Goal: Task Accomplishment & Management: Complete application form

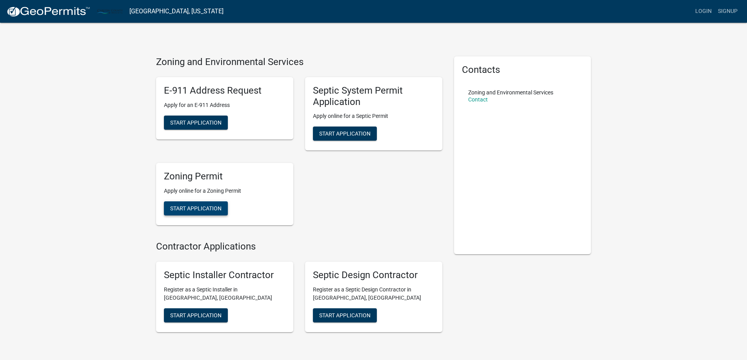
click at [214, 205] on span "Start Application" at bounding box center [195, 208] width 51 height 6
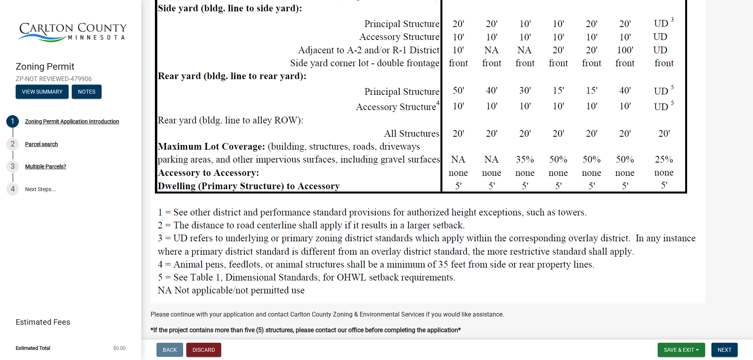
scroll to position [902, 0]
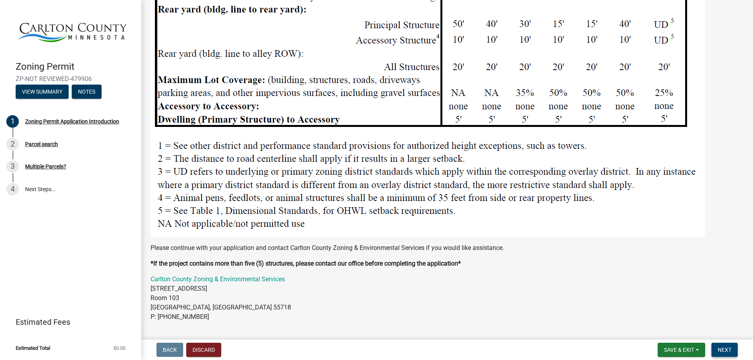
click at [726, 351] on span "Next" at bounding box center [725, 350] width 14 height 6
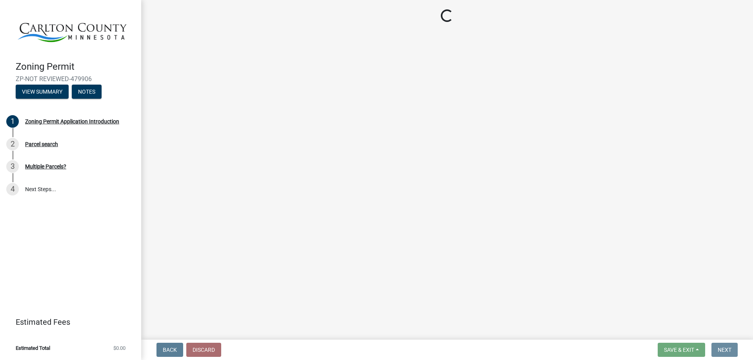
scroll to position [0, 0]
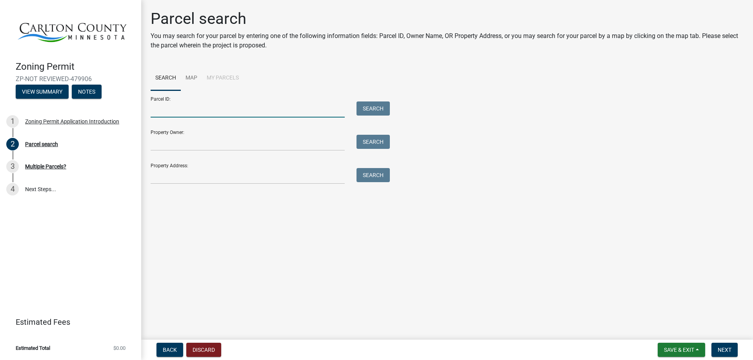
click at [182, 110] on input "Parcel ID:" at bounding box center [248, 110] width 194 height 16
type input "[PHONE_NUMBER]"
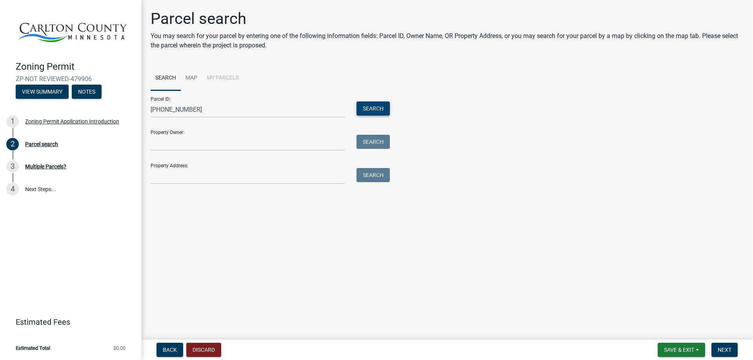
click at [370, 107] on button "Search" at bounding box center [372, 109] width 33 height 14
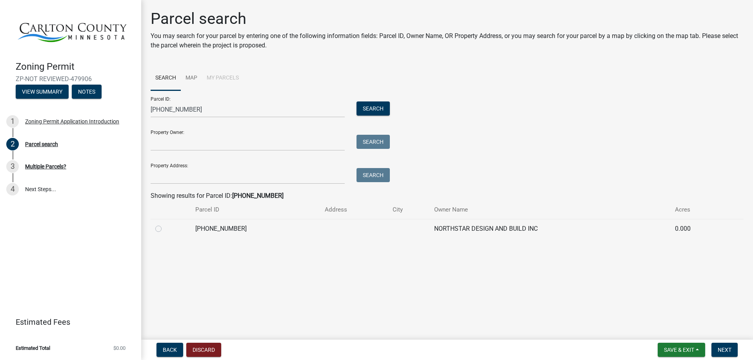
click at [165, 224] on label at bounding box center [165, 224] width 0 height 0
click at [165, 228] on input "radio" at bounding box center [167, 226] width 5 height 5
radio input "true"
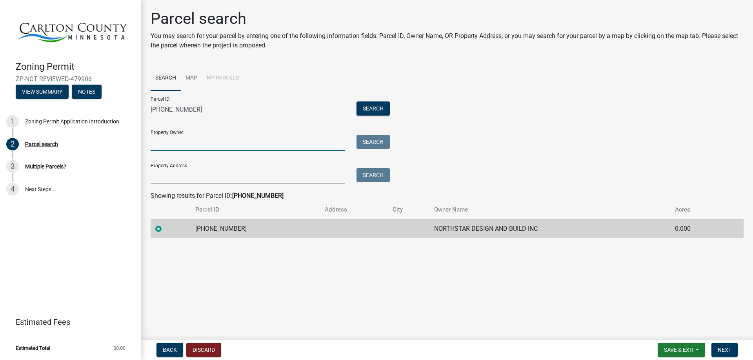
click at [154, 144] on input "Property Owner:" at bounding box center [248, 143] width 194 height 16
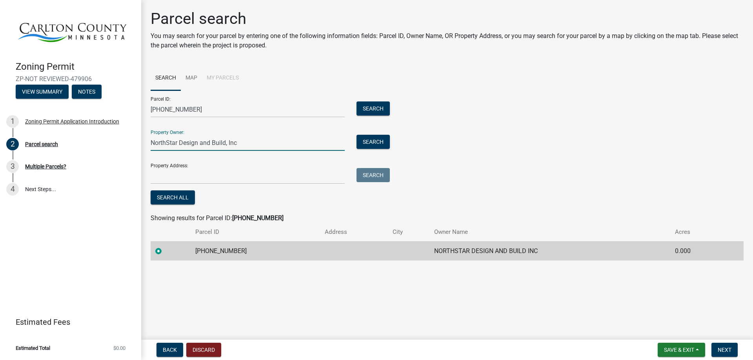
type input "NorthStar Design and Build, Inc"
click at [173, 178] on input "Property Address:" at bounding box center [248, 176] width 194 height 16
click at [372, 175] on button "Search" at bounding box center [372, 175] width 33 height 14
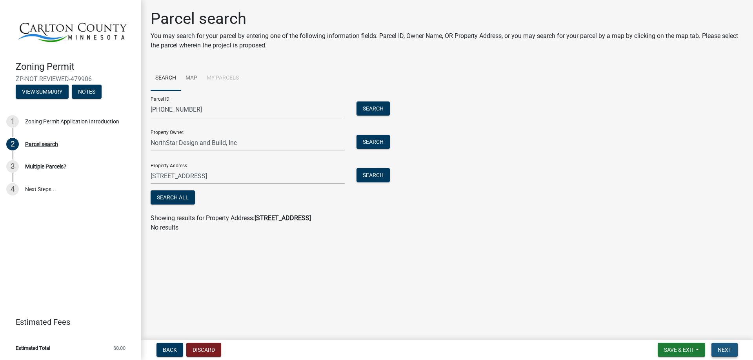
click at [728, 350] on span "Next" at bounding box center [725, 350] width 14 height 6
click at [724, 346] on button "Next" at bounding box center [724, 350] width 26 height 14
click at [164, 175] on input "1575 Riverview Trail, Cronwell MN 55726" at bounding box center [248, 176] width 194 height 16
drag, startPoint x: 164, startPoint y: 175, endPoint x: 114, endPoint y: 178, distance: 50.3
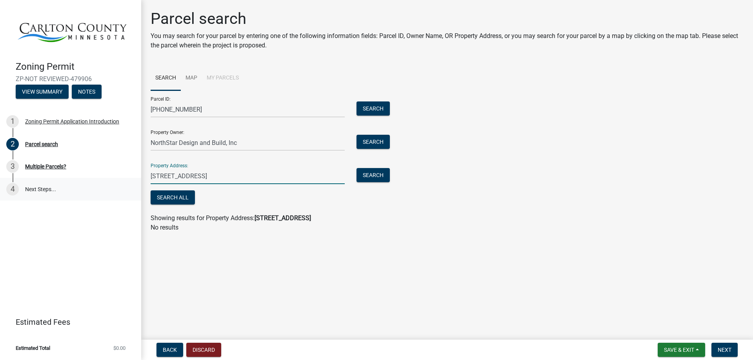
click at [114, 178] on div "Zoning Permit ZP-NOT REVIEWED-479906 View Summary Notes 1 Zoning Permit Applica…" at bounding box center [376, 180] width 753 height 360
type input "xxxx Riverview Trail, Cronwell MN 55726"
click at [728, 348] on span "Next" at bounding box center [725, 350] width 14 height 6
drag, startPoint x: 262, startPoint y: 175, endPoint x: 0, endPoint y: 164, distance: 262.2
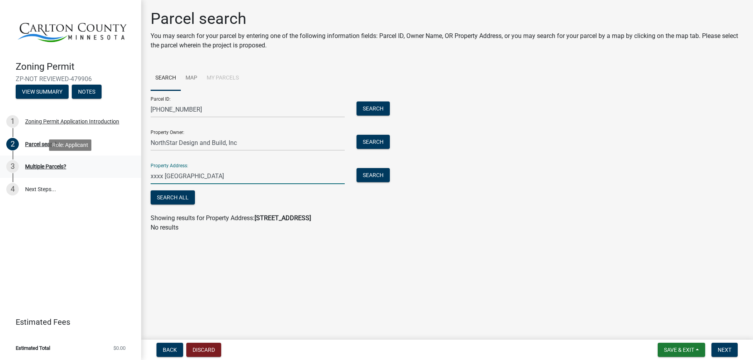
click at [0, 164] on div "Zoning Permit ZP-NOT REVIEWED-479906 View Summary Notes 1 Zoning Permit Applica…" at bounding box center [376, 180] width 753 height 360
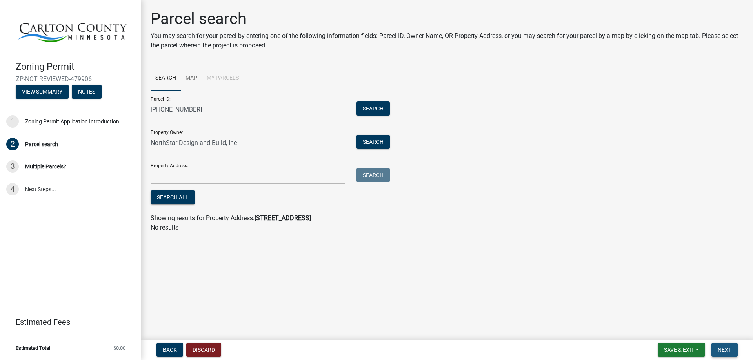
click at [727, 349] on span "Next" at bounding box center [725, 350] width 14 height 6
click at [375, 106] on button "Search" at bounding box center [372, 109] width 33 height 14
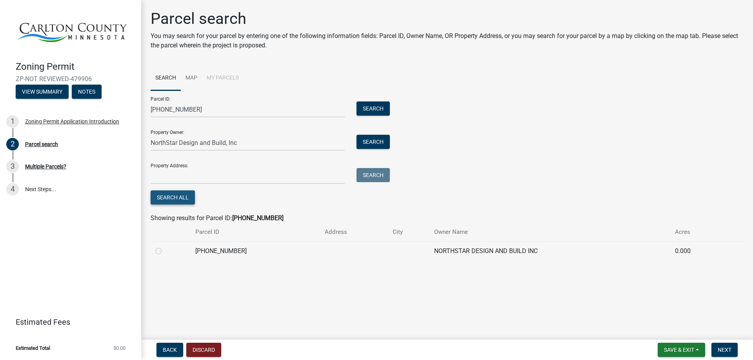
click at [173, 196] on button "Search All" at bounding box center [173, 198] width 44 height 14
click at [719, 350] on span "Next" at bounding box center [725, 350] width 14 height 6
click at [165, 247] on label at bounding box center [165, 247] width 0 height 0
click at [165, 251] on input "radio" at bounding box center [167, 249] width 5 height 5
radio input "true"
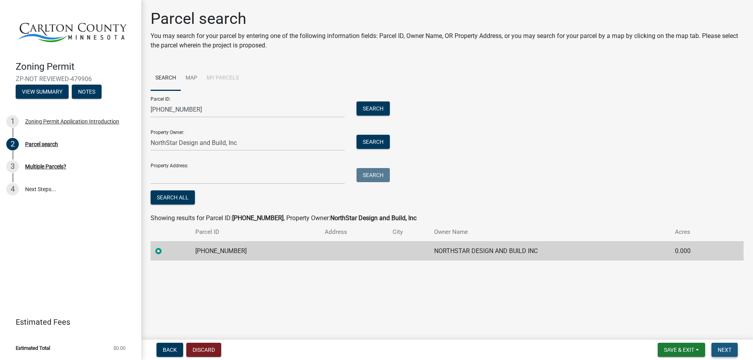
click at [718, 349] on span "Next" at bounding box center [725, 350] width 14 height 6
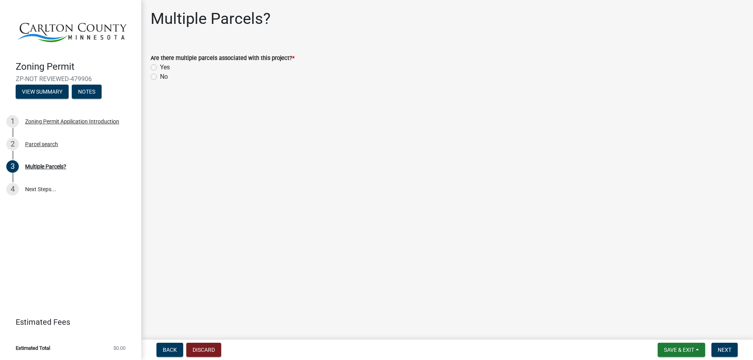
click at [160, 75] on label "No" at bounding box center [164, 76] width 8 height 9
click at [160, 75] on input "No" at bounding box center [162, 74] width 5 height 5
radio input "true"
click at [725, 343] on button "Next" at bounding box center [724, 350] width 26 height 14
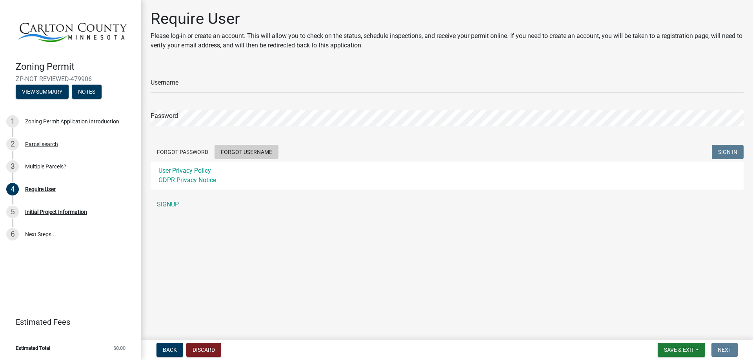
click at [242, 149] on button "Forgot Username" at bounding box center [246, 152] width 64 height 14
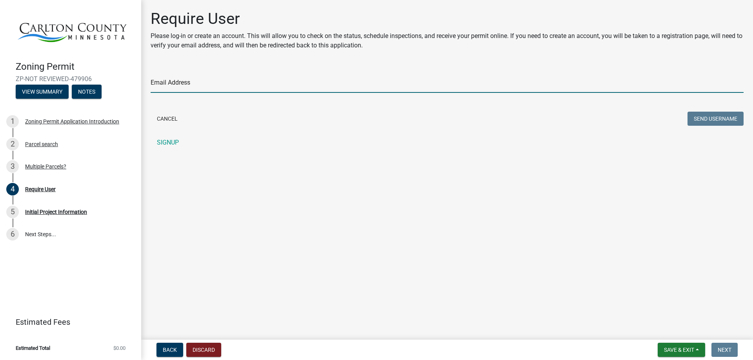
click at [162, 82] on input "Email Address" at bounding box center [447, 85] width 593 height 16
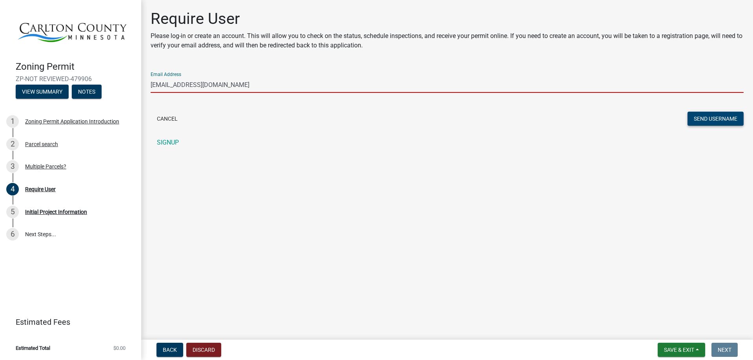
type input "[EMAIL_ADDRESS][DOMAIN_NAME]"
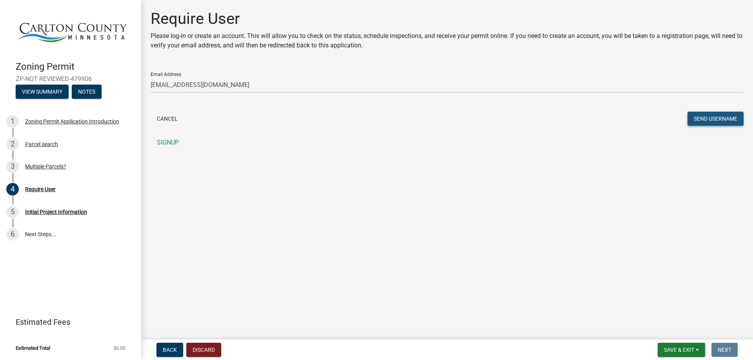
click at [694, 117] on button "Send Username" at bounding box center [715, 119] width 56 height 14
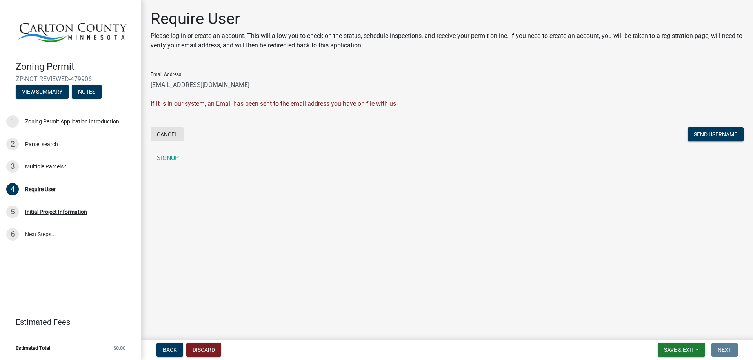
click at [168, 131] on button "Cancel" at bounding box center [167, 134] width 33 height 14
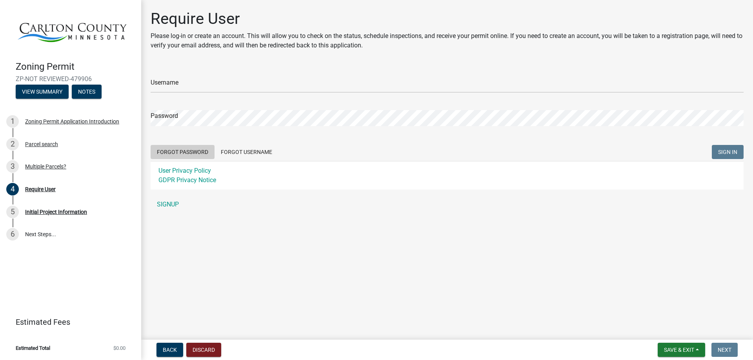
click at [182, 152] on button "Forgot Password" at bounding box center [183, 152] width 64 height 14
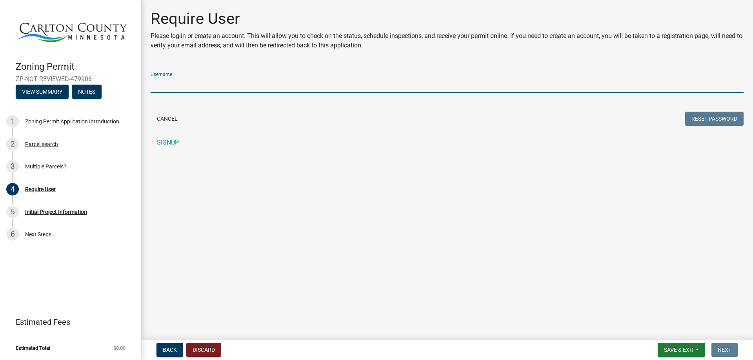
click at [204, 88] on input "Username" at bounding box center [447, 85] width 593 height 16
type input "nsdb98"
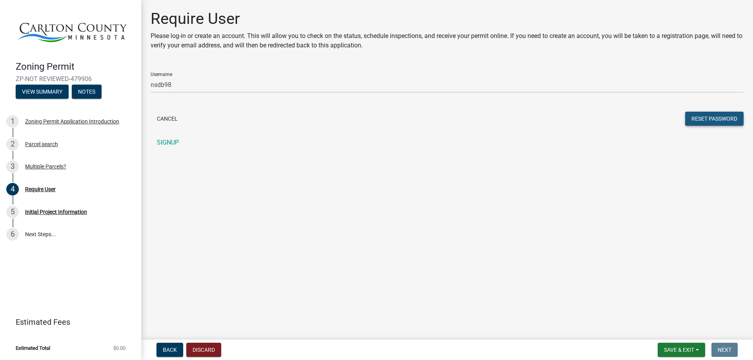
click at [714, 122] on button "Reset Password" at bounding box center [714, 119] width 58 height 14
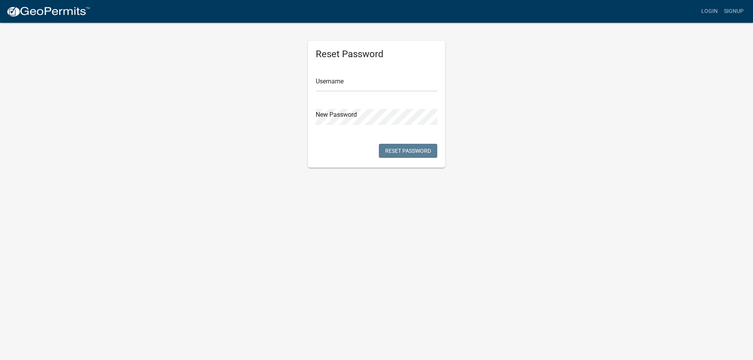
drag, startPoint x: 303, startPoint y: 85, endPoint x: 317, endPoint y: 84, distance: 14.1
click at [303, 84] on div "Reset Password Username New Password Reset Password" at bounding box center [376, 95] width 149 height 146
click at [324, 82] on input "text" at bounding box center [377, 84] width 122 height 16
type input "nsdb98"
click at [423, 149] on button "Reset Password" at bounding box center [408, 151] width 58 height 14
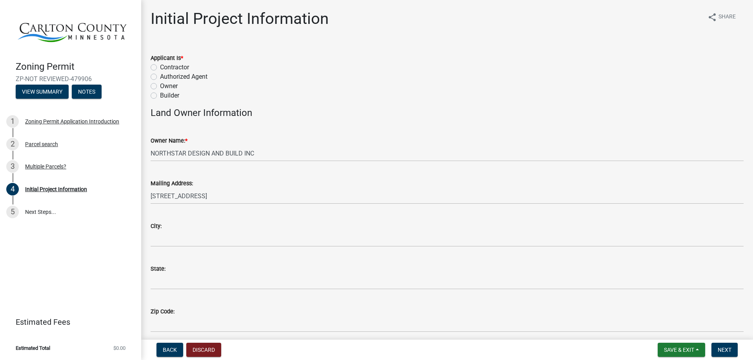
click at [160, 89] on label "Owner" at bounding box center [169, 86] width 18 height 9
click at [160, 87] on input "Owner" at bounding box center [162, 84] width 5 height 5
radio input "true"
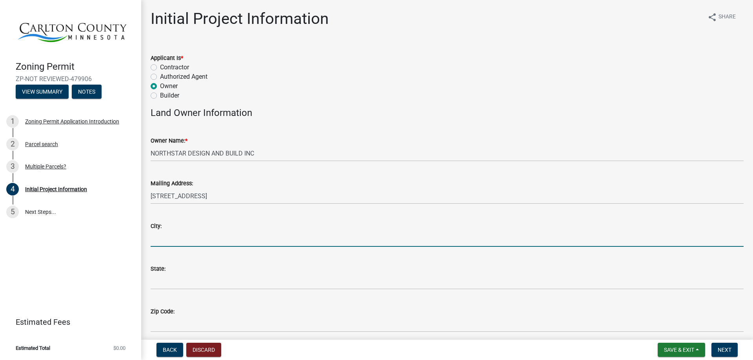
click at [175, 233] on input "City:" at bounding box center [447, 239] width 593 height 16
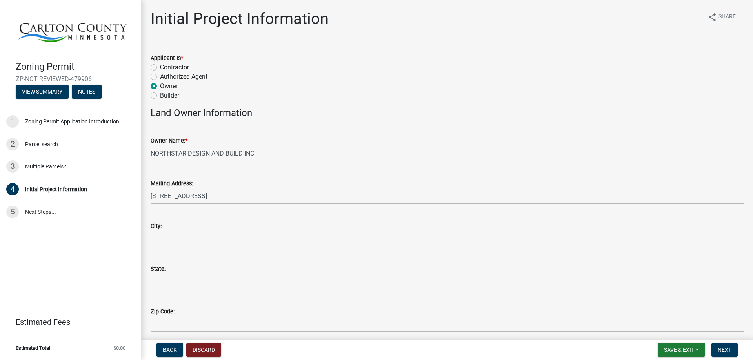
click at [160, 67] on label "Contractor" at bounding box center [174, 67] width 29 height 9
click at [160, 67] on input "Contractor" at bounding box center [162, 65] width 5 height 5
radio input "true"
click at [160, 87] on label "Owner" at bounding box center [169, 86] width 18 height 9
click at [160, 87] on input "Owner" at bounding box center [162, 84] width 5 height 5
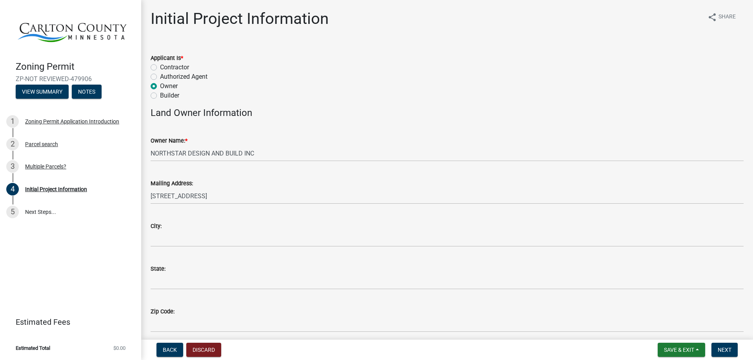
radio input "true"
click at [150, 236] on div "City:" at bounding box center [447, 229] width 605 height 36
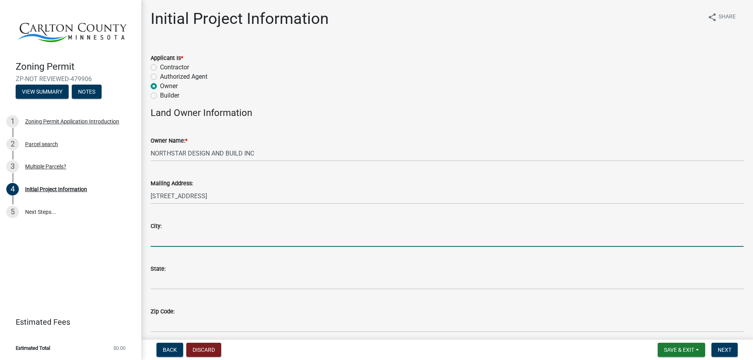
click at [164, 240] on input "City:" at bounding box center [447, 239] width 593 height 16
type input "[PERSON_NAME]"
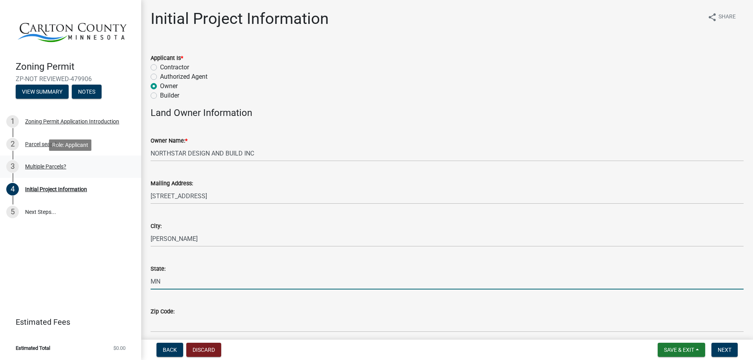
type input "MN"
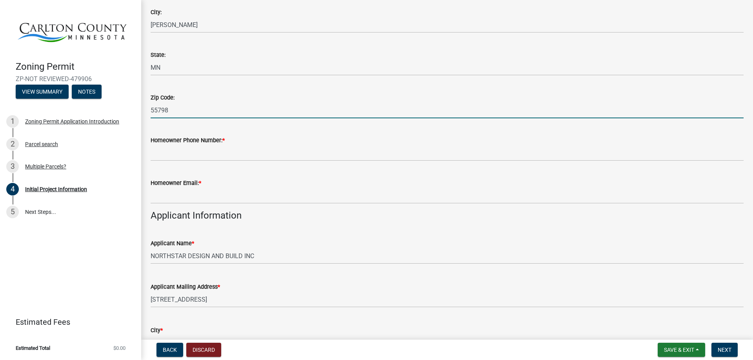
scroll to position [235, 0]
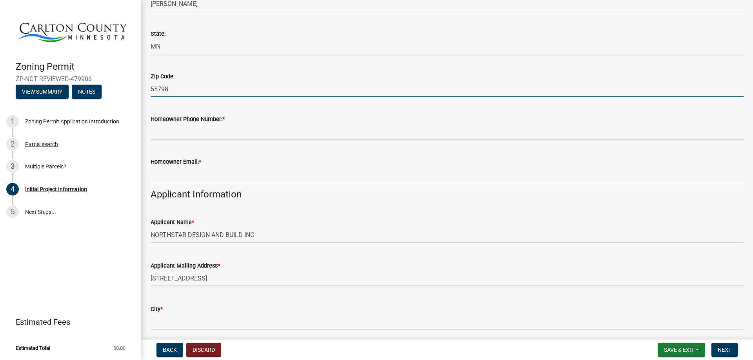
type input "55798"
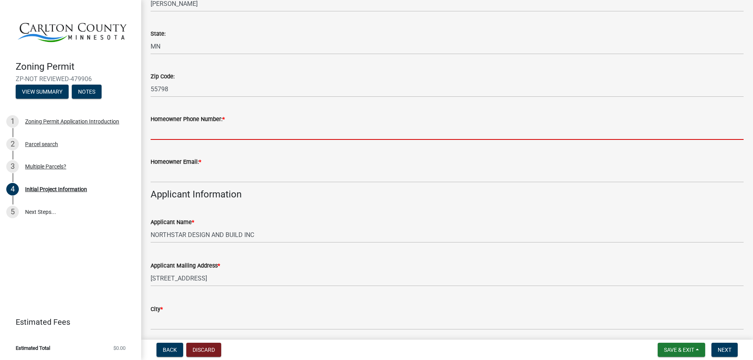
click at [183, 131] on input "Homeowner Phone Number: *" at bounding box center [447, 132] width 593 height 16
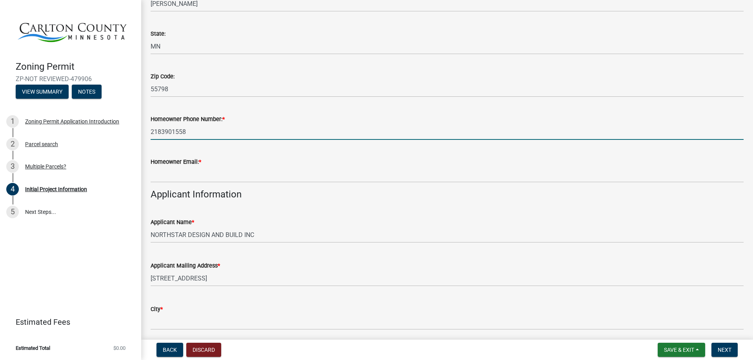
type input "2183901558"
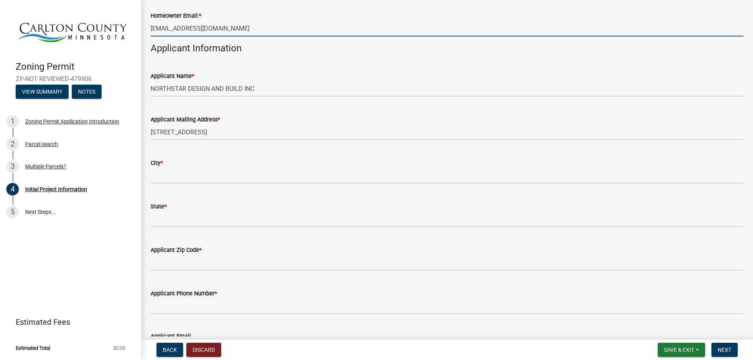
scroll to position [392, 0]
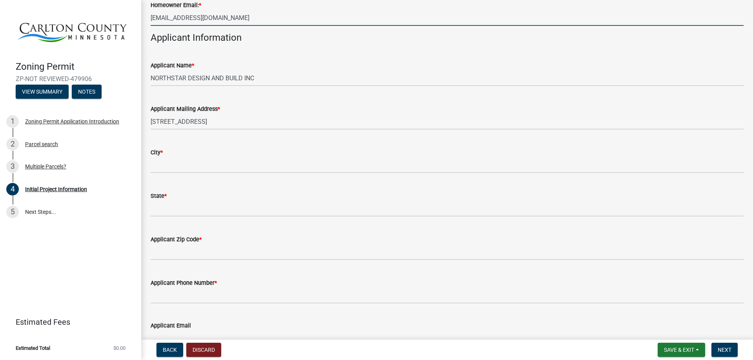
type input "[EMAIL_ADDRESS][DOMAIN_NAME]"
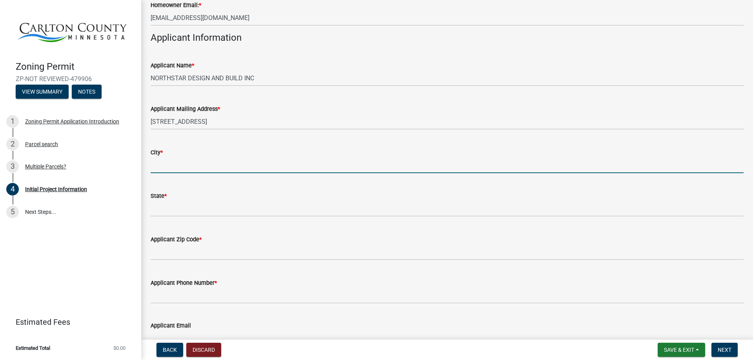
click at [162, 167] on input "City *" at bounding box center [447, 165] width 593 height 16
type input "[PERSON_NAME]"
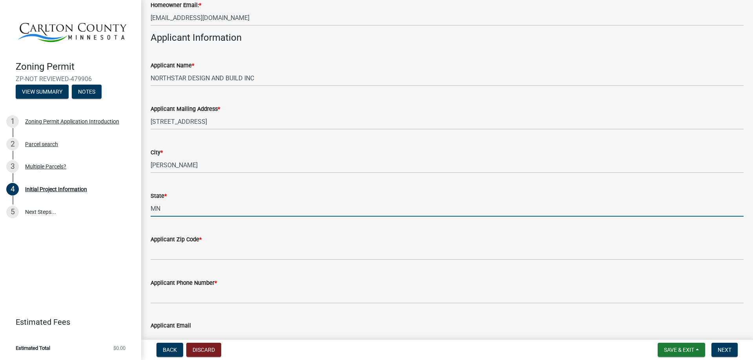
type input "MN"
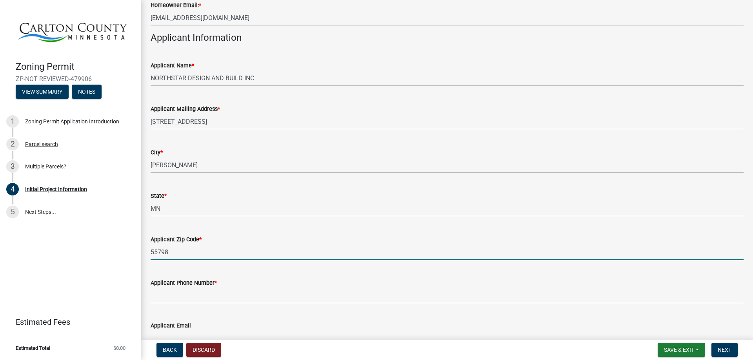
type input "55798"
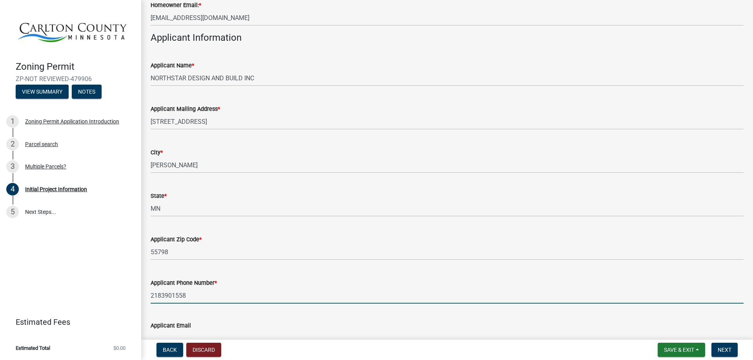
scroll to position [588, 0]
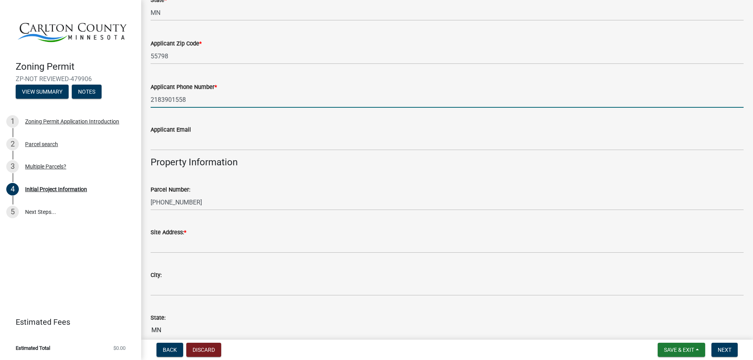
type input "2183901558"
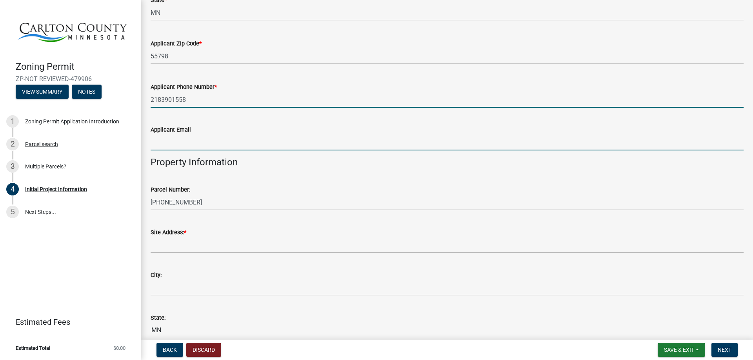
click at [164, 140] on input "Applicant Email" at bounding box center [447, 142] width 593 height 16
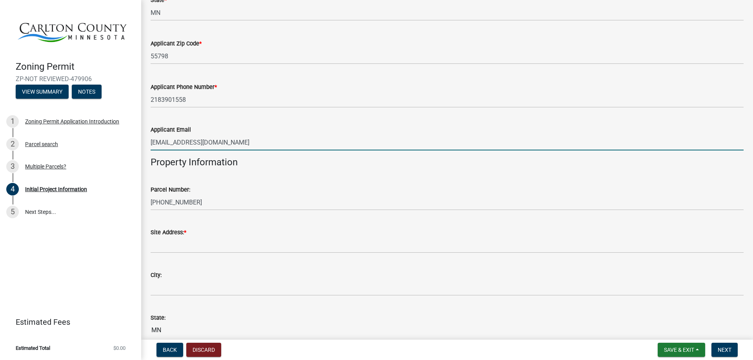
type input "[EMAIL_ADDRESS][DOMAIN_NAME]"
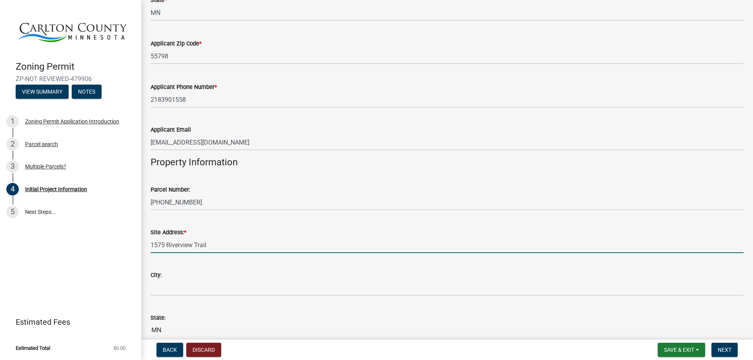
type input "1575 Riverview Trail"
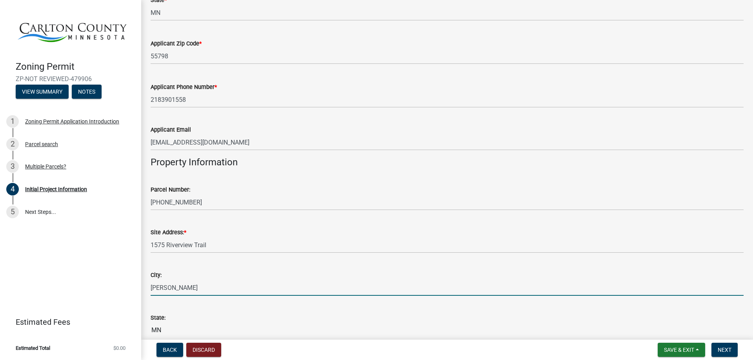
type input "[PERSON_NAME]"
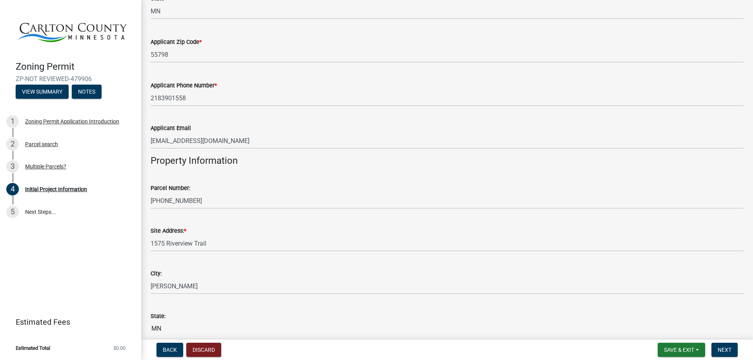
scroll to position [794, 0]
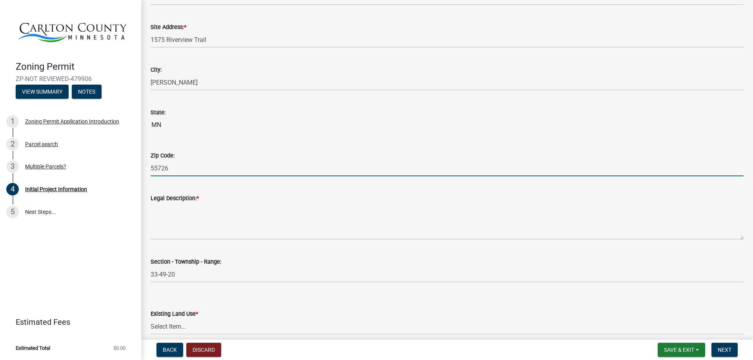
type input "55726"
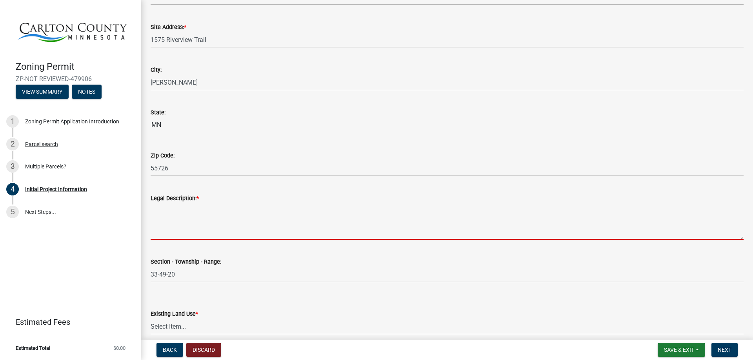
click at [174, 228] on textarea "Legal Description: *" at bounding box center [447, 221] width 593 height 37
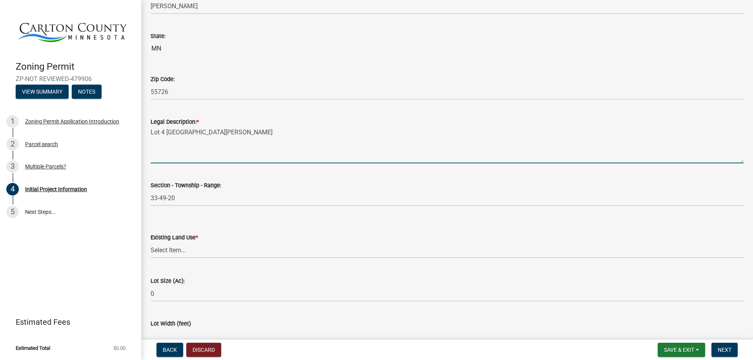
scroll to position [1002, 0]
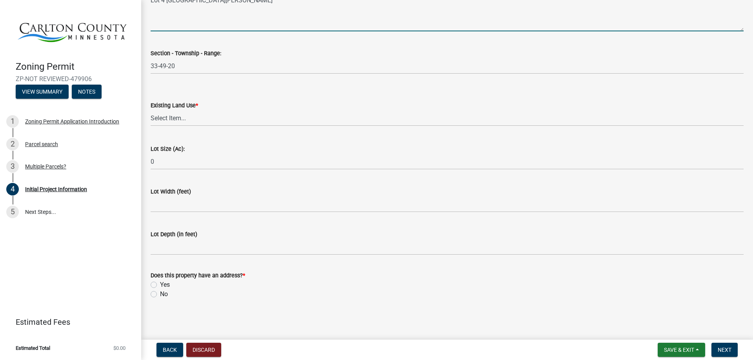
type textarea "Lot 4 [GEOGRAPHIC_DATA][PERSON_NAME]"
click at [191, 116] on select "Select Item... Residential Commercial Recreational/hunting Agricultural" at bounding box center [447, 118] width 593 height 16
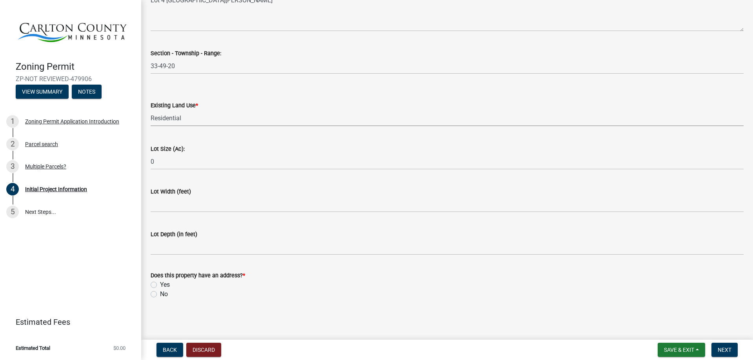
click at [151, 110] on select "Select Item... Residential Commercial Recreational/hunting Agricultural" at bounding box center [447, 118] width 593 height 16
select select "33d21d3a-ebb3-419e-8315-ef7213d04586"
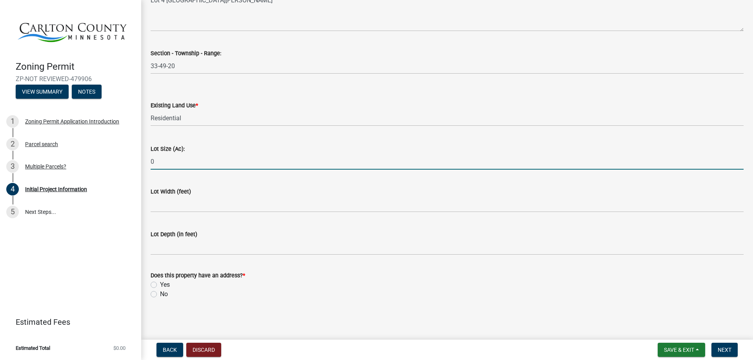
click at [159, 155] on input "0" at bounding box center [447, 162] width 593 height 16
type input "1"
type input "2"
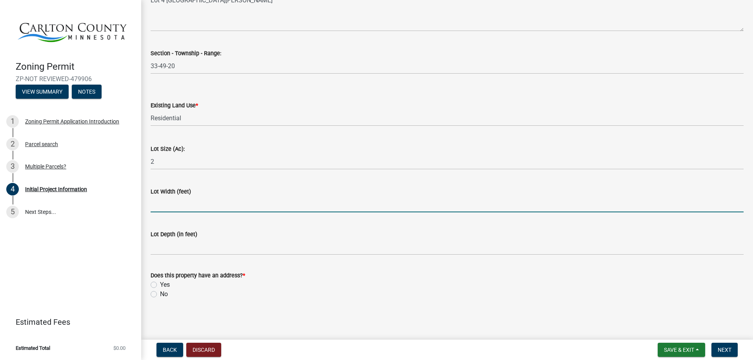
click at [162, 202] on input "Lot Width (feet)" at bounding box center [447, 204] width 593 height 16
type input "142.49"
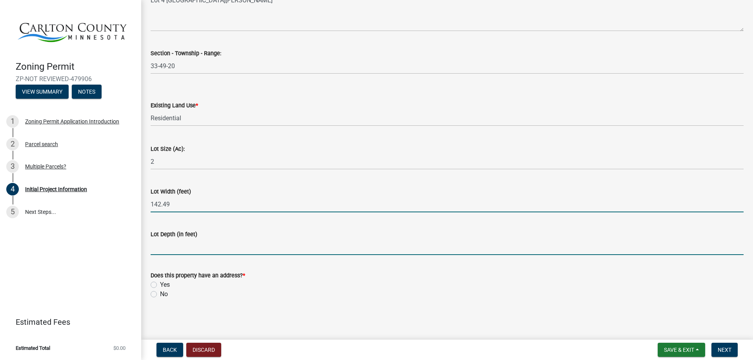
click at [166, 247] on input "Lot Depth (in feet)" at bounding box center [447, 247] width 593 height 16
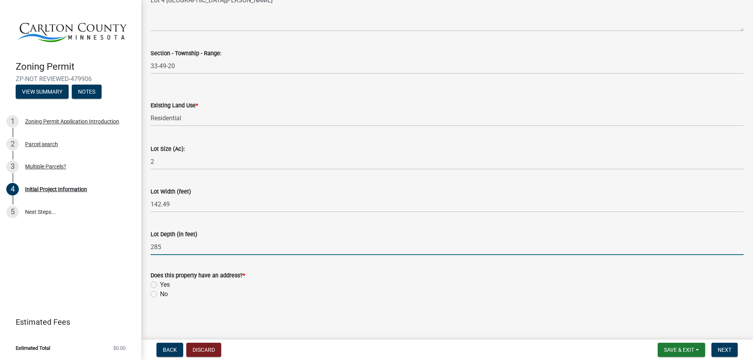
type input "285"
click at [160, 285] on label "Yes" at bounding box center [165, 284] width 10 height 9
click at [160, 285] on input "Yes" at bounding box center [162, 282] width 5 height 5
radio input "true"
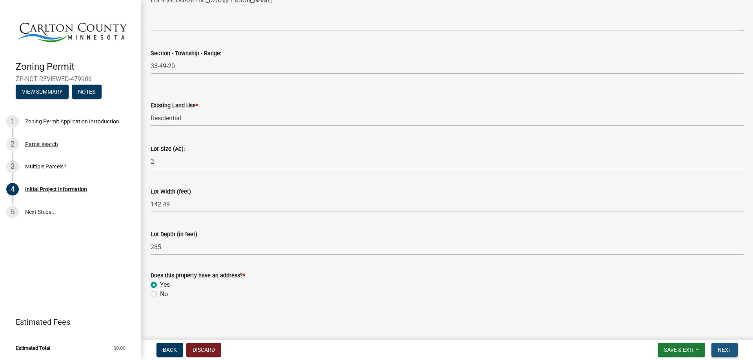
click at [724, 349] on span "Next" at bounding box center [725, 350] width 14 height 6
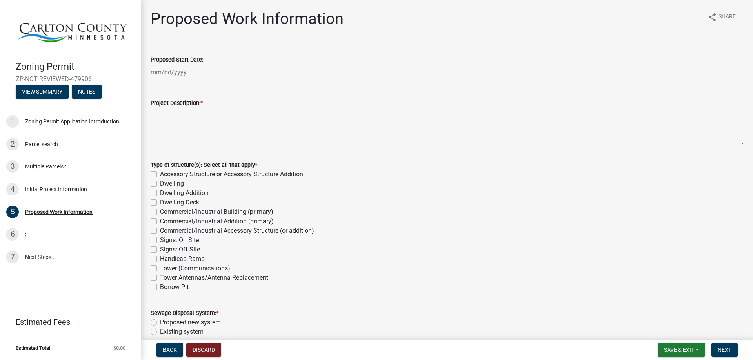
select select "9"
select select "2025"
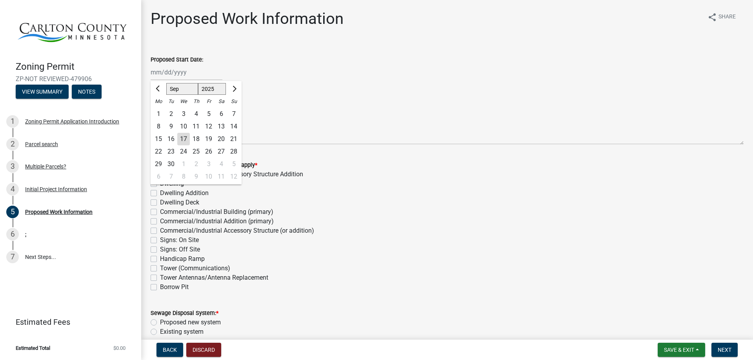
click at [170, 73] on div "[PERSON_NAME] Feb Mar Apr [PERSON_NAME][DATE] Oct Nov [DATE] 1526 1527 1528 152…" at bounding box center [187, 72] width 72 height 16
click at [182, 150] on div "24" at bounding box center [183, 151] width 13 height 13
type input "[DATE]"
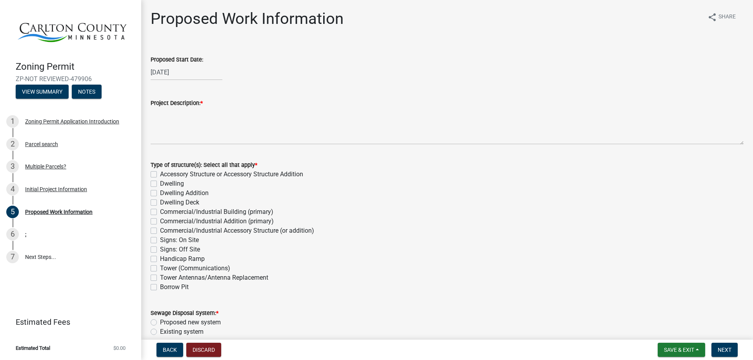
scroll to position [78, 0]
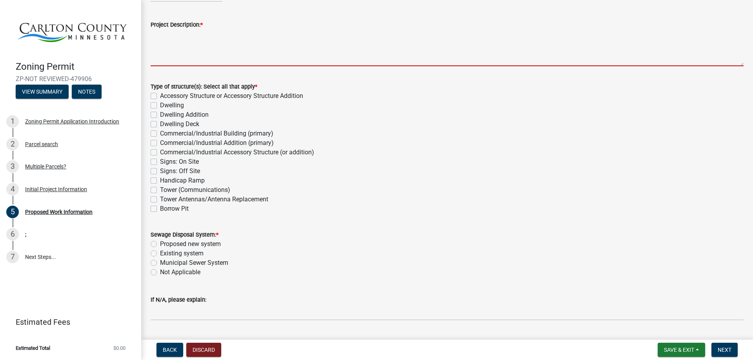
click at [154, 52] on textarea "Project Description: *" at bounding box center [447, 47] width 593 height 37
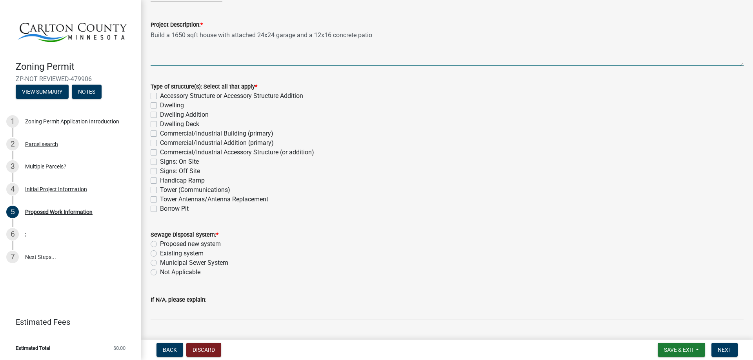
type textarea "Build a 1650 sqft house with attached 24x24 garage and a 12x16 concrete patio"
click at [160, 104] on label "Dwelling" at bounding box center [172, 105] width 24 height 9
click at [160, 104] on input "Dwelling" at bounding box center [162, 103] width 5 height 5
checkbox input "true"
checkbox input "false"
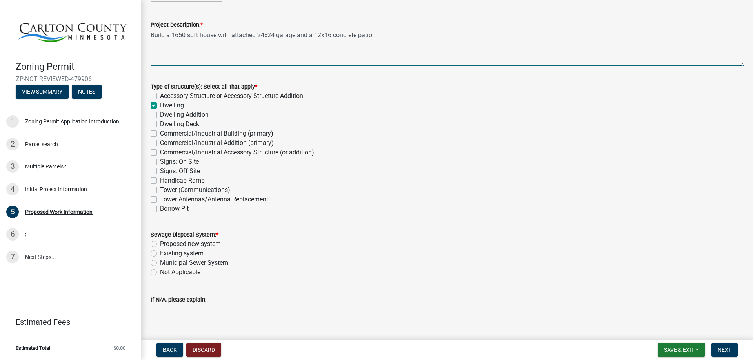
checkbox input "true"
checkbox input "false"
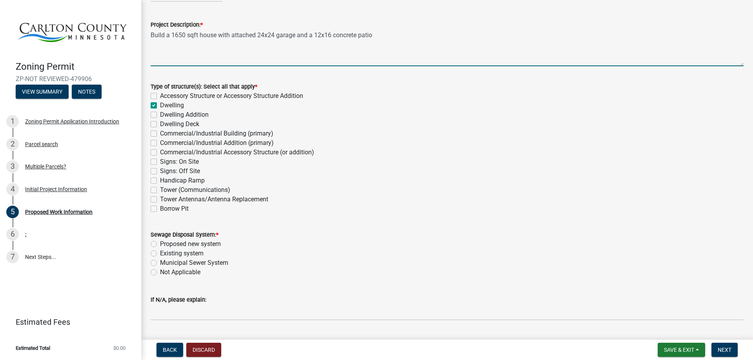
checkbox input "false"
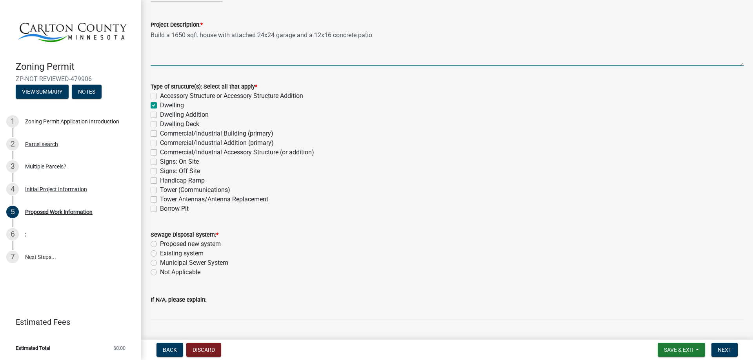
checkbox input "false"
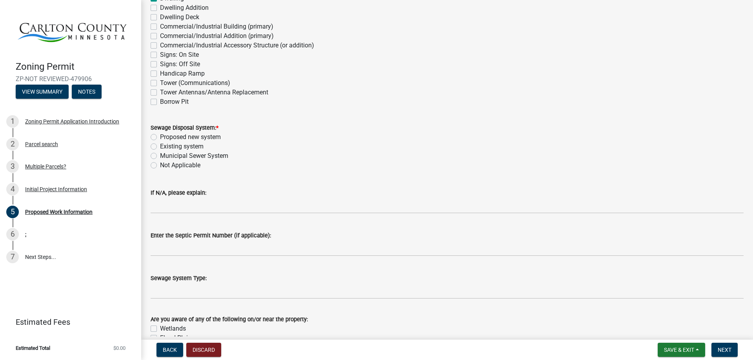
scroll to position [196, 0]
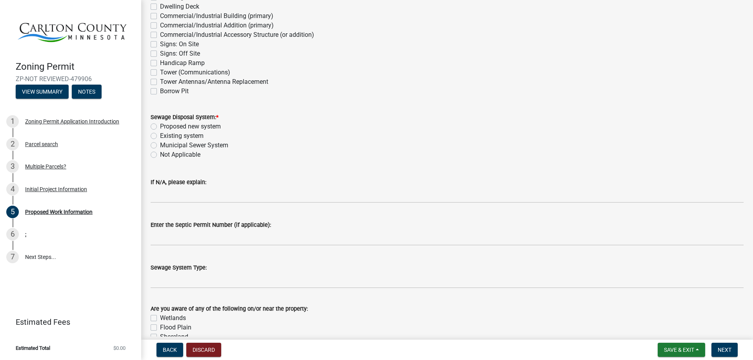
click at [160, 144] on label "Municipal Sewer System" at bounding box center [194, 145] width 68 height 9
click at [160, 144] on input "Municipal Sewer System" at bounding box center [162, 143] width 5 height 5
radio input "true"
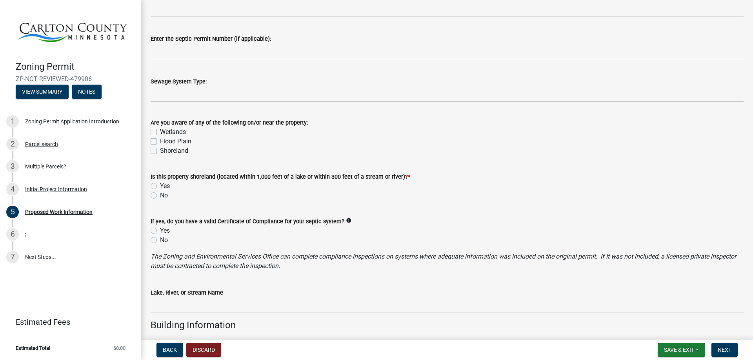
scroll to position [392, 0]
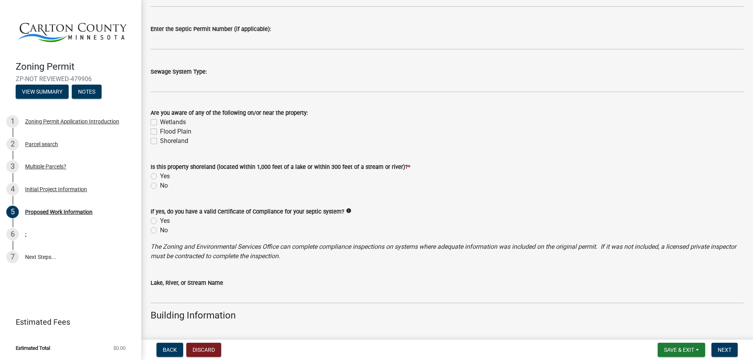
click at [160, 140] on label "Shoreland" at bounding box center [174, 140] width 28 height 9
click at [160, 140] on input "Shoreland" at bounding box center [162, 138] width 5 height 5
checkbox input "true"
checkbox input "false"
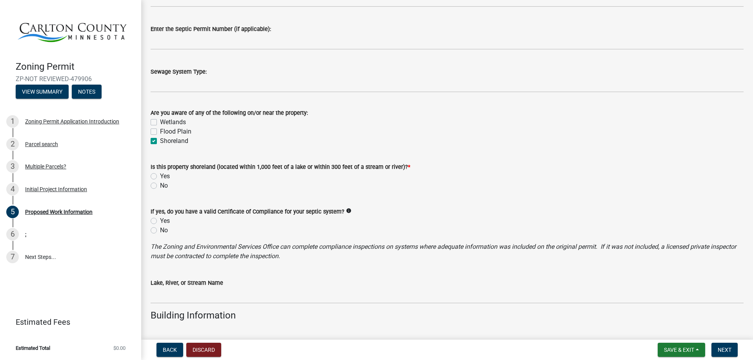
checkbox input "true"
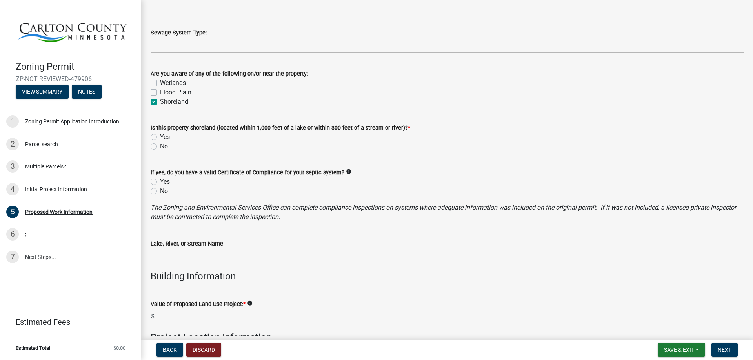
click at [160, 137] on label "Yes" at bounding box center [165, 137] width 10 height 9
click at [160, 137] on input "Yes" at bounding box center [162, 135] width 5 height 5
radio input "true"
click at [160, 193] on label "No" at bounding box center [164, 191] width 8 height 9
click at [160, 192] on input "No" at bounding box center [162, 189] width 5 height 5
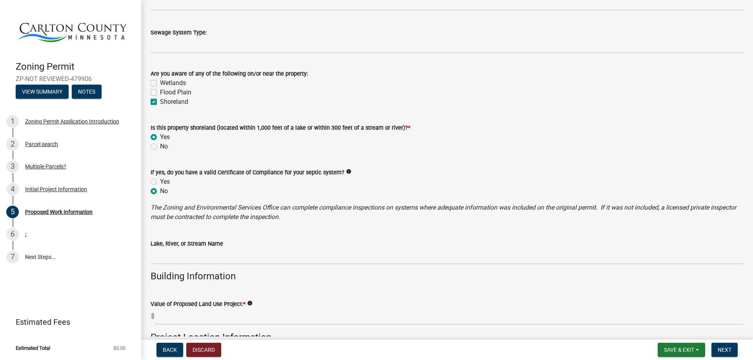
radio input "true"
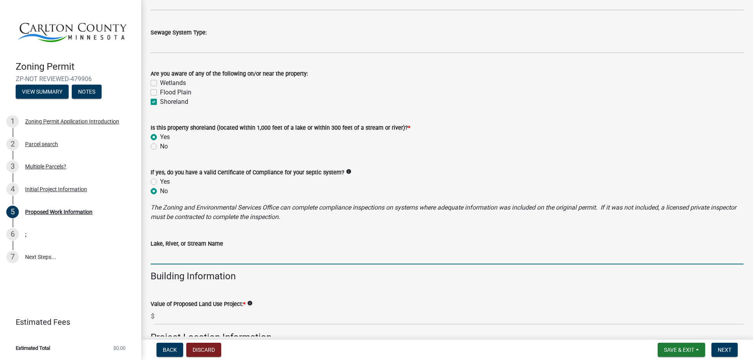
click at [155, 258] on input "Lake, River, or Stream Name" at bounding box center [447, 257] width 593 height 16
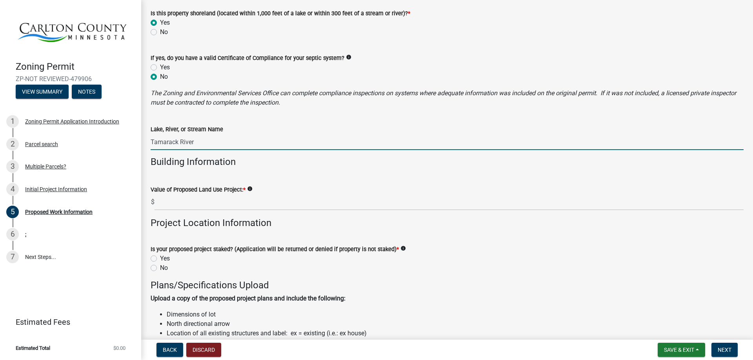
scroll to position [549, 0]
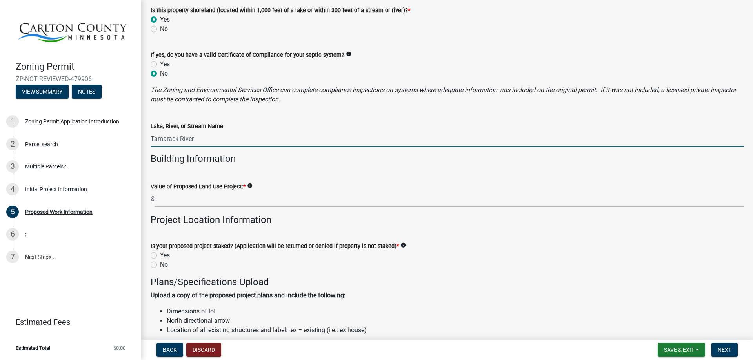
type input "Tamarack River"
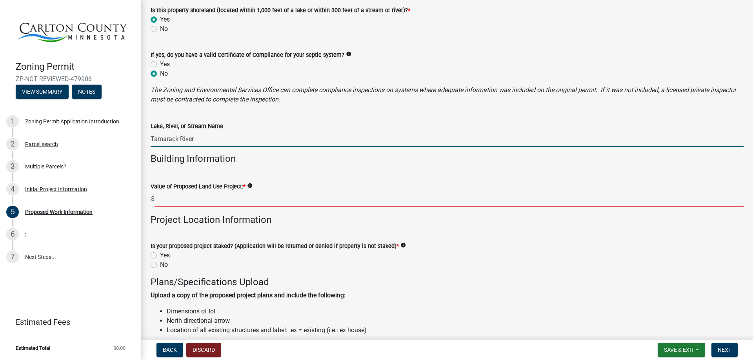
click at [167, 202] on input "text" at bounding box center [448, 199] width 589 height 16
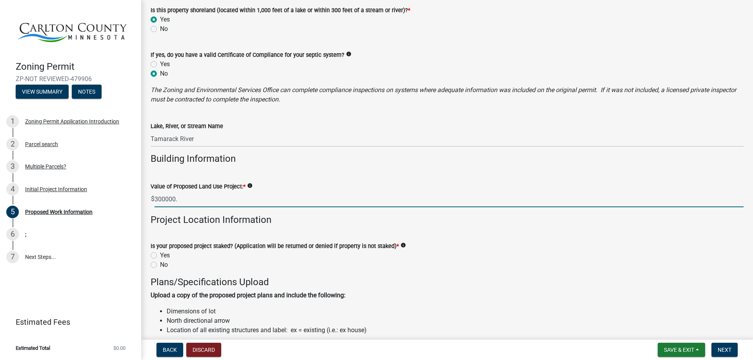
type input "300000"
click at [252, 227] on wm-data-entity-input "Project Location Information" at bounding box center [447, 223] width 593 height 18
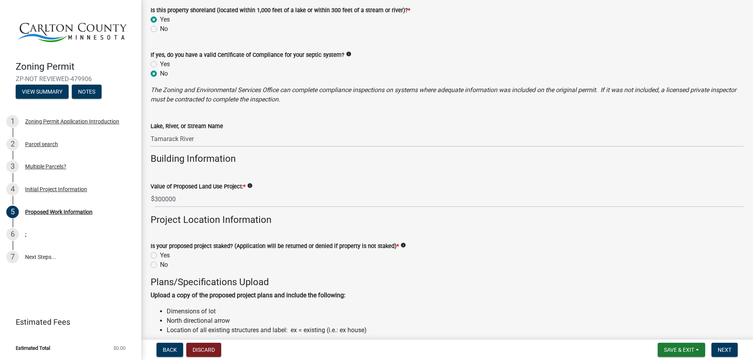
click at [160, 254] on label "Yes" at bounding box center [165, 255] width 10 height 9
click at [160, 254] on input "Yes" at bounding box center [162, 253] width 5 height 5
radio input "true"
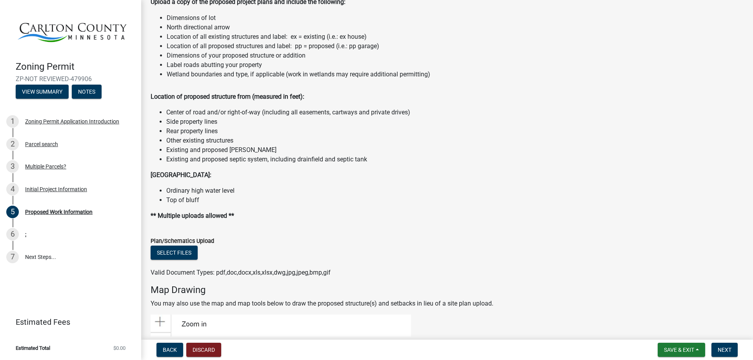
scroll to position [863, 0]
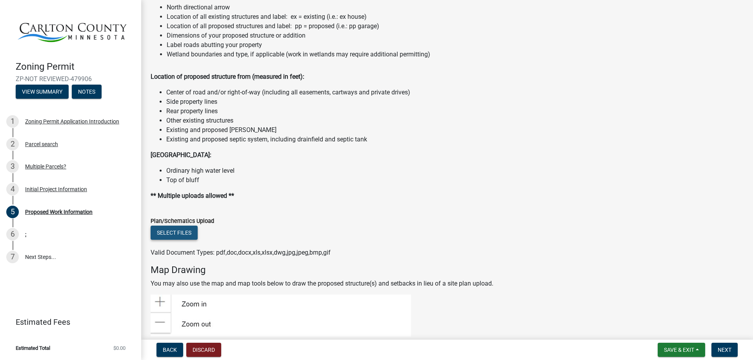
click at [172, 230] on button "Select files" at bounding box center [174, 233] width 47 height 14
click at [173, 229] on button "Select files" at bounding box center [174, 233] width 47 height 14
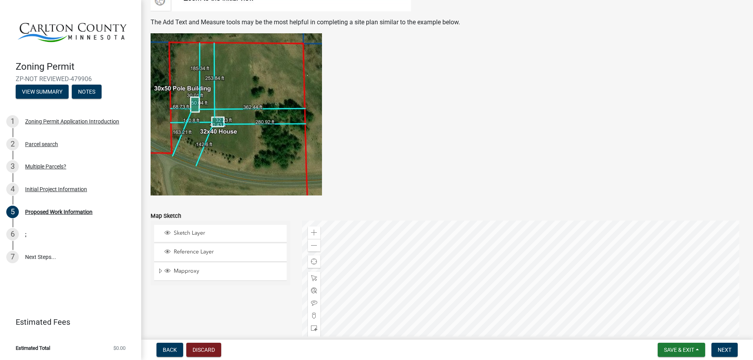
scroll to position [1564, 0]
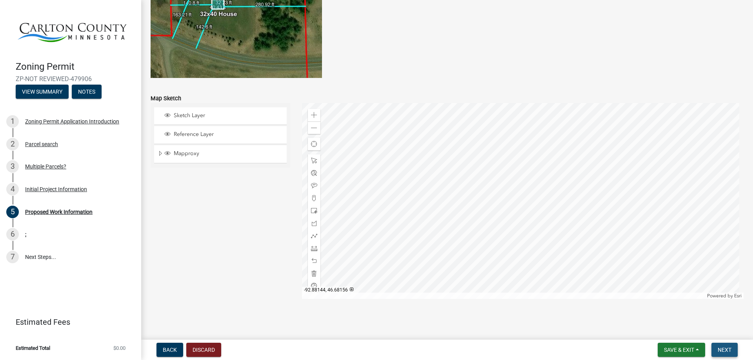
click at [731, 351] on span "Next" at bounding box center [725, 350] width 14 height 6
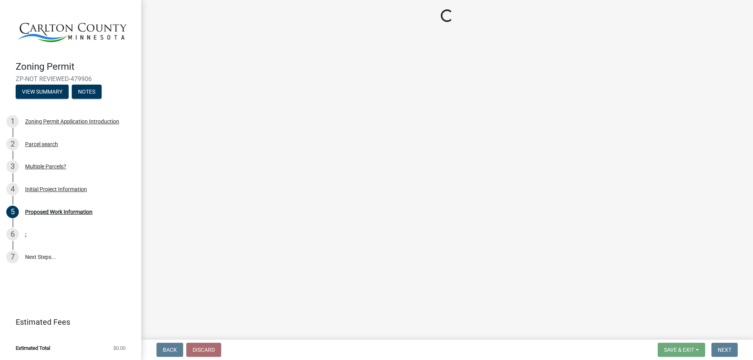
scroll to position [0, 0]
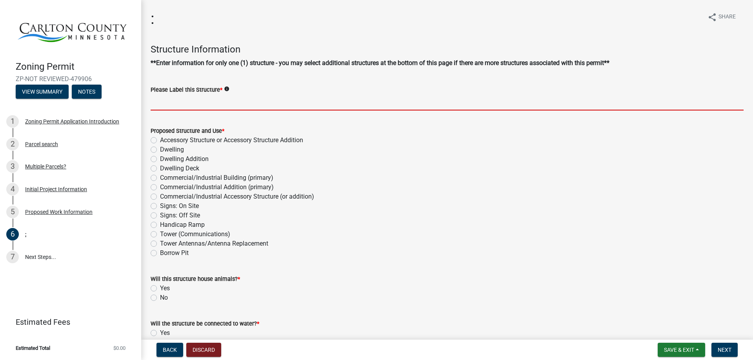
click at [157, 105] on input "Please Label this Structure *" at bounding box center [447, 102] width 593 height 16
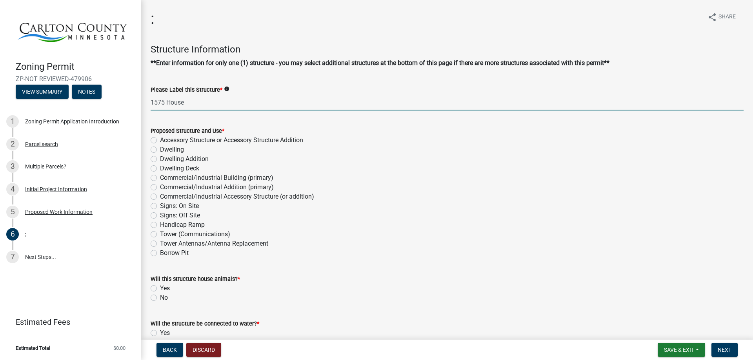
type input "1575 House"
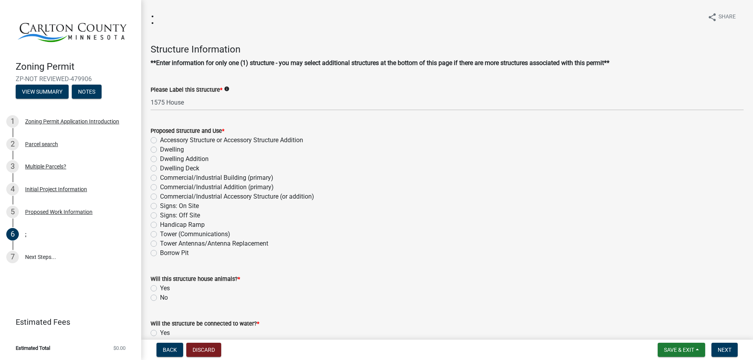
drag, startPoint x: 154, startPoint y: 149, endPoint x: 154, endPoint y: 165, distance: 16.1
click at [160, 149] on label "Dwelling" at bounding box center [172, 149] width 24 height 9
click at [160, 149] on input "Dwelling" at bounding box center [162, 147] width 5 height 5
radio input "true"
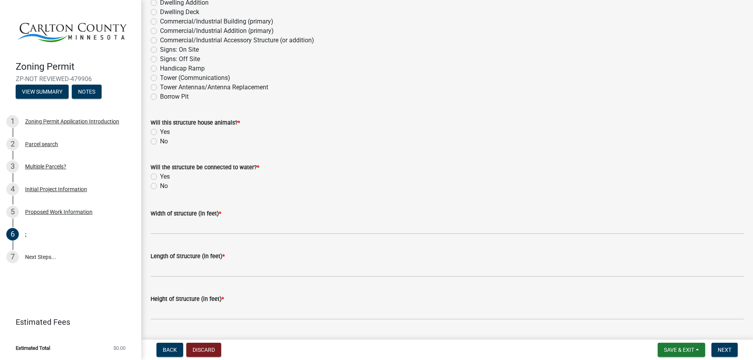
scroll to position [157, 0]
click at [160, 140] on label "No" at bounding box center [164, 140] width 8 height 9
click at [160, 140] on input "No" at bounding box center [162, 138] width 5 height 5
radio input "true"
click at [160, 176] on label "Yes" at bounding box center [165, 176] width 10 height 9
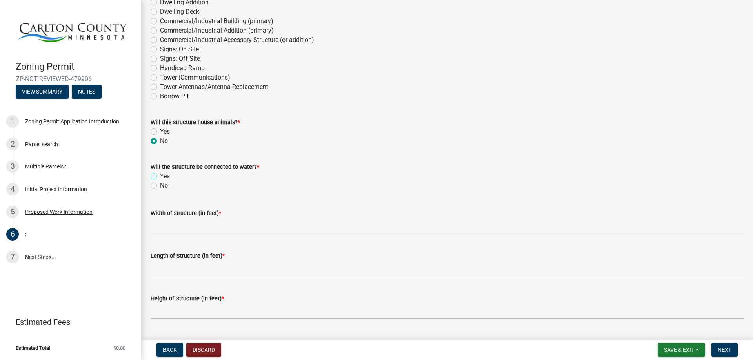
click at [160, 176] on input "Yes" at bounding box center [162, 174] width 5 height 5
radio input "true"
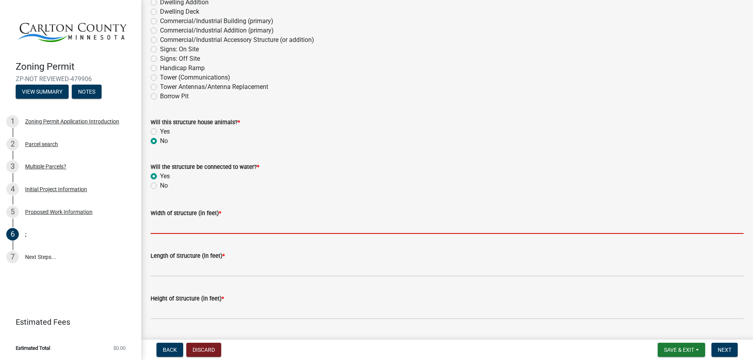
click at [165, 233] on input "Width of structure (in feet) *" at bounding box center [447, 226] width 593 height 16
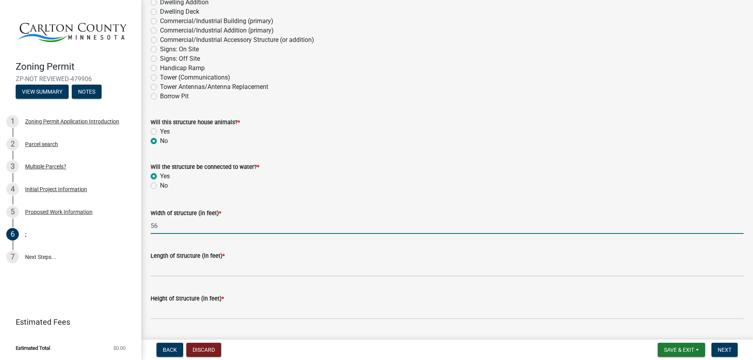
type input "56"
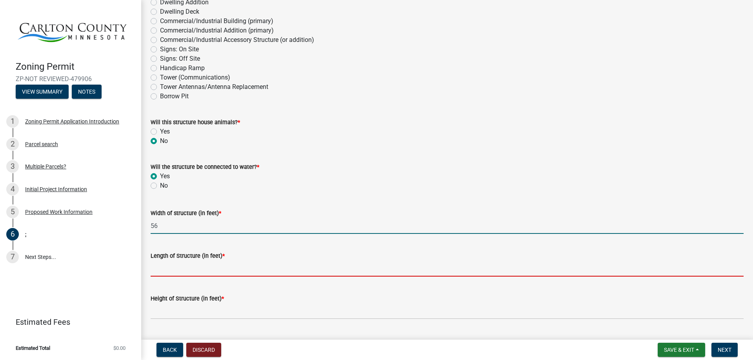
click at [186, 273] on input "Length of Structure (in feet) *" at bounding box center [447, 269] width 593 height 16
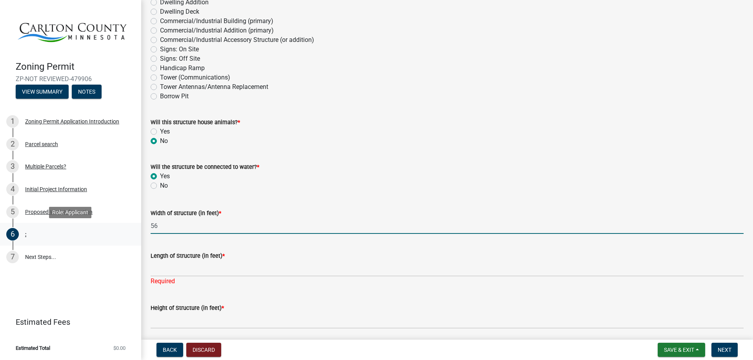
drag, startPoint x: 183, startPoint y: 229, endPoint x: 78, endPoint y: 230, distance: 105.1
click at [78, 230] on div "Zoning Permit ZP-NOT REVIEWED-479906 View Summary Notes 1 Zoning Permit Applica…" at bounding box center [376, 180] width 753 height 360
type input "34"
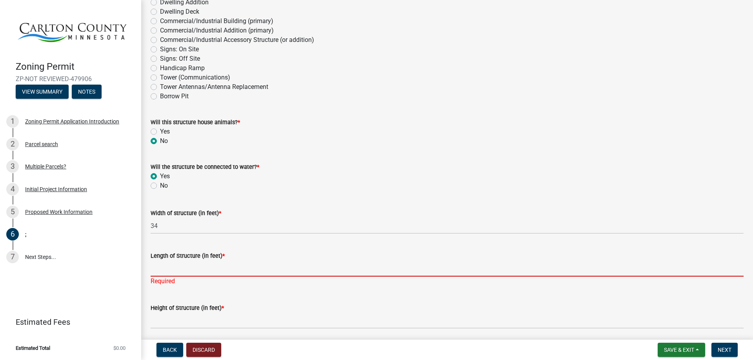
click at [174, 267] on input "Length of Structure (in feet) *" at bounding box center [447, 269] width 593 height 16
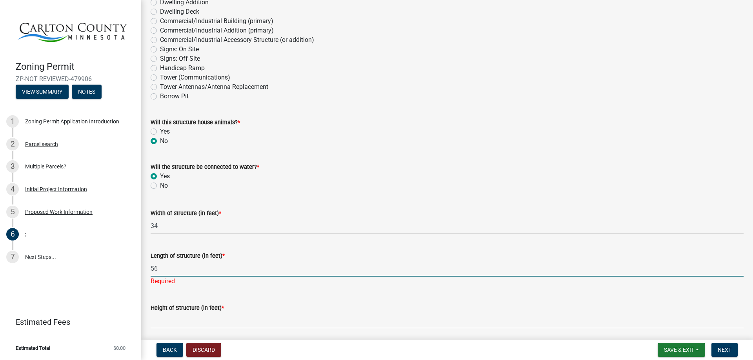
type input "56"
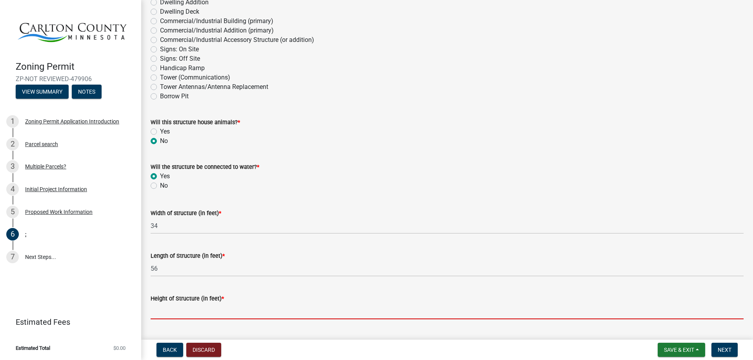
click at [171, 323] on wm-data-entity-input "Height of Structure (in feet) *" at bounding box center [447, 304] width 593 height 43
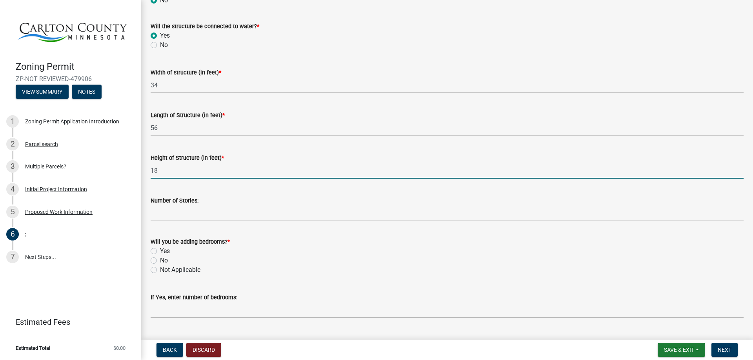
scroll to position [314, 0]
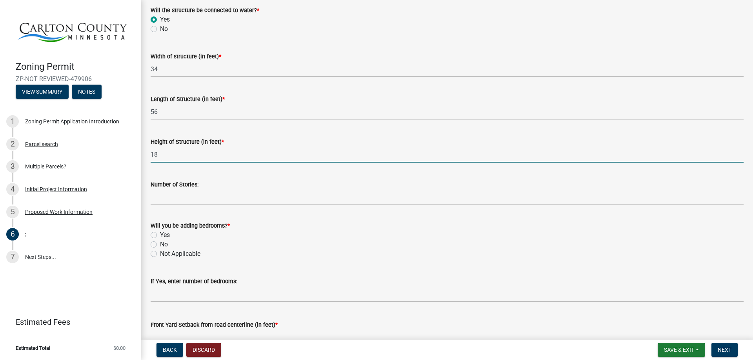
type input "18"
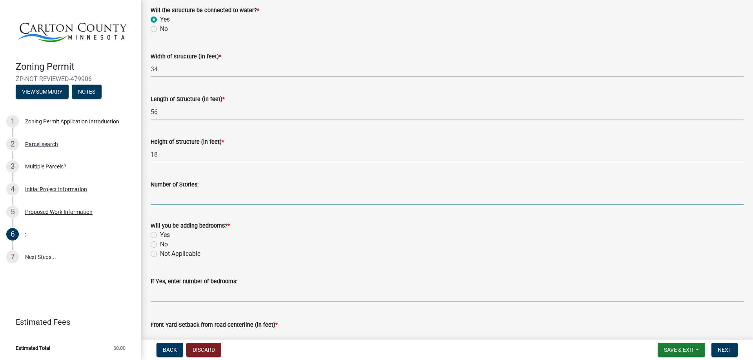
click at [156, 198] on input "Number of Stories:" at bounding box center [447, 197] width 593 height 16
type input "1"
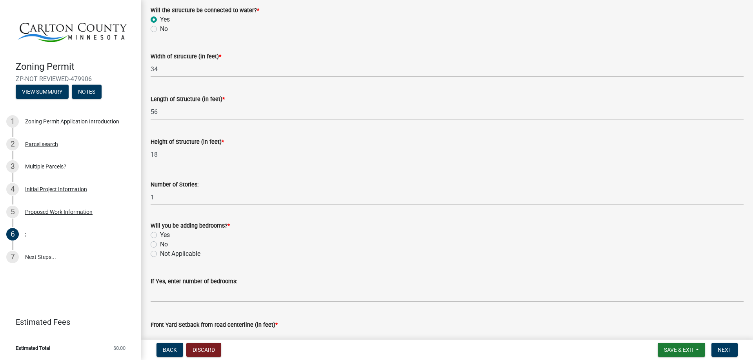
click at [160, 236] on label "Yes" at bounding box center [165, 235] width 10 height 9
click at [160, 236] on input "Yes" at bounding box center [162, 233] width 5 height 5
radio input "true"
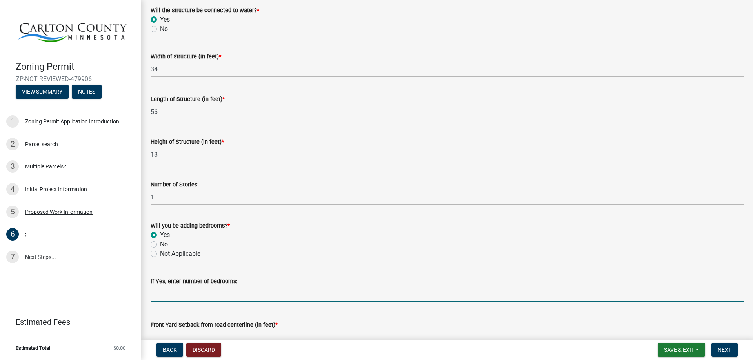
click at [176, 293] on input "text" at bounding box center [447, 294] width 593 height 16
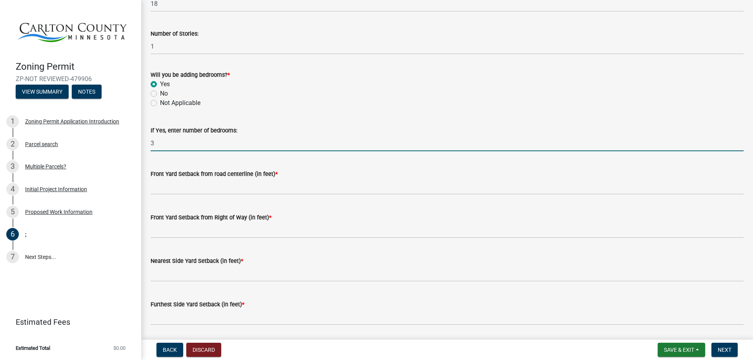
scroll to position [471, 0]
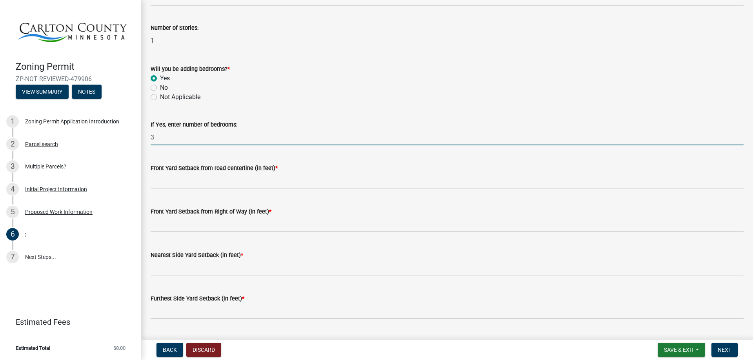
type input "3"
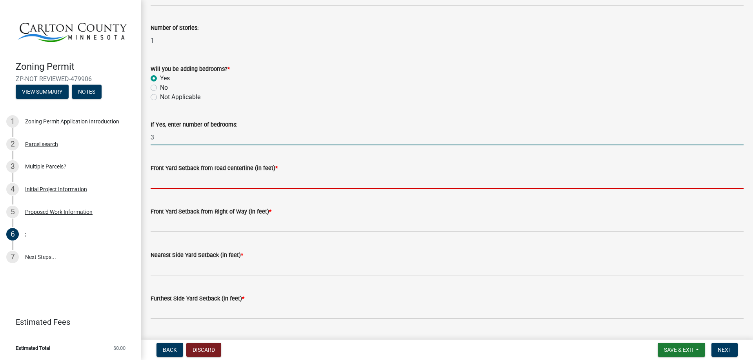
click at [160, 180] on input "text" at bounding box center [447, 181] width 593 height 16
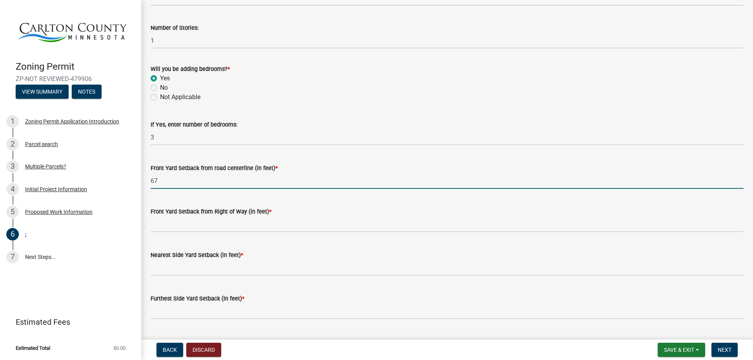
type input "67"
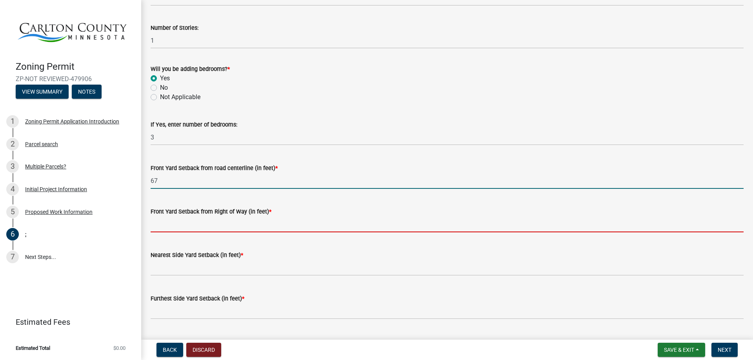
click at [201, 225] on input "text" at bounding box center [447, 224] width 593 height 16
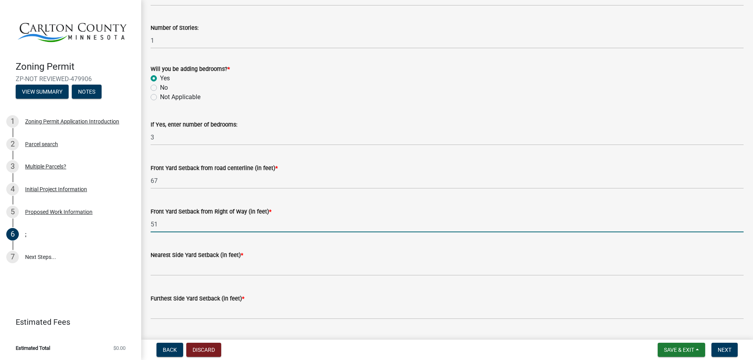
type input "51"
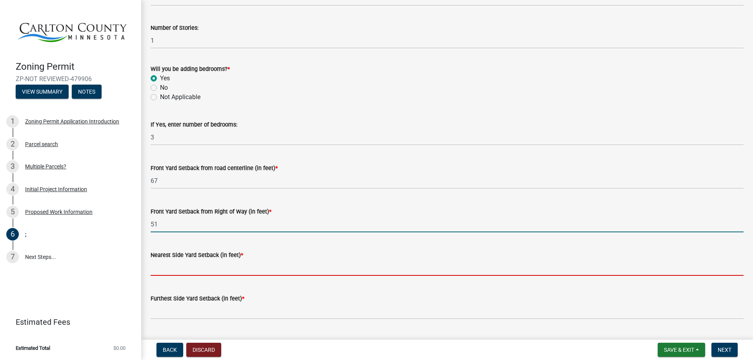
click at [178, 271] on input "text" at bounding box center [447, 268] width 593 height 16
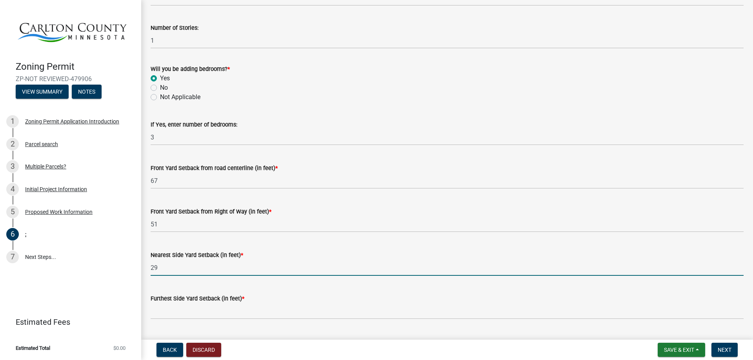
type input "29"
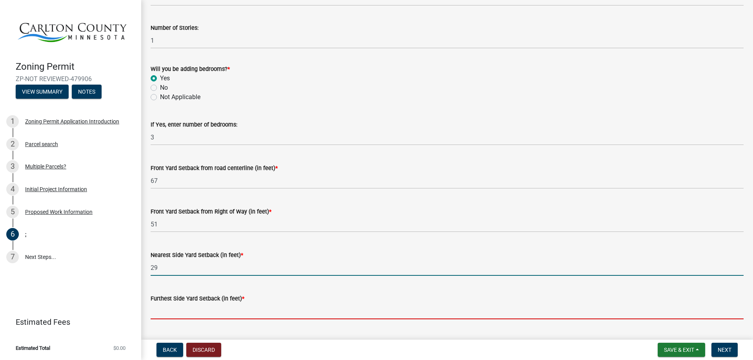
click at [201, 314] on input "text" at bounding box center [447, 311] width 593 height 16
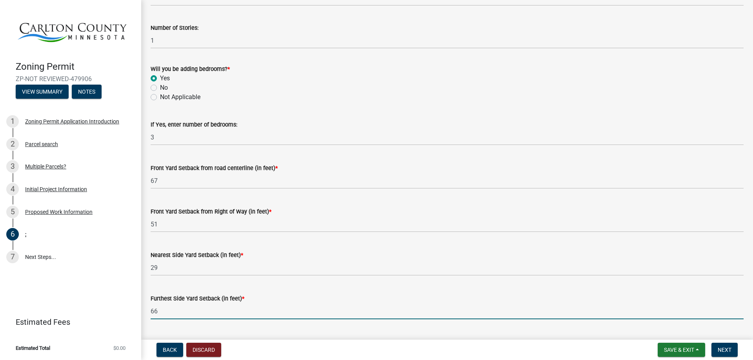
scroll to position [667, 0]
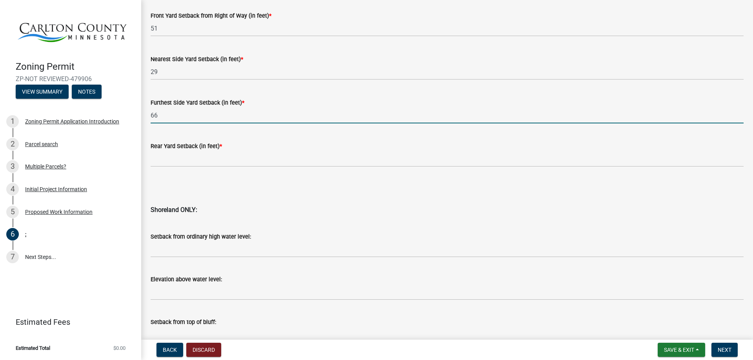
type input "66"
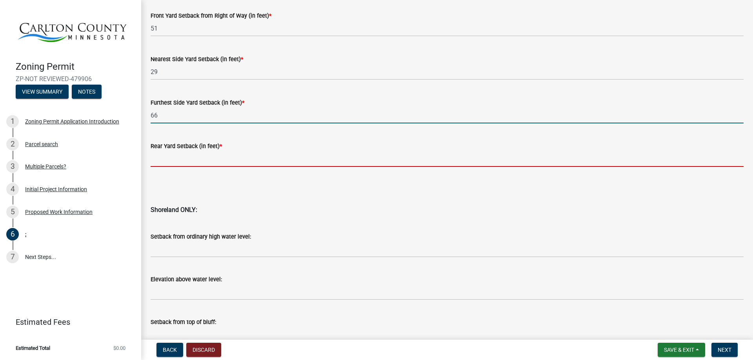
click at [171, 164] on input "text" at bounding box center [447, 159] width 593 height 16
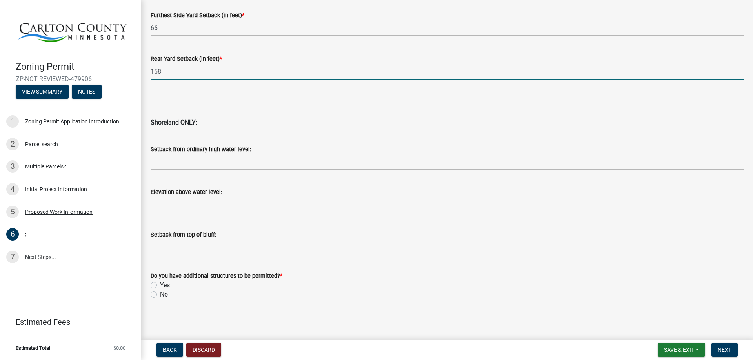
scroll to position [754, 0]
type input "158"
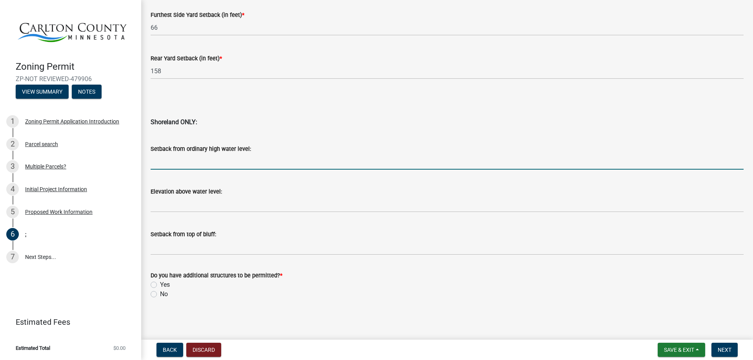
click at [159, 159] on input "Setback from ordinary high water level:" at bounding box center [447, 162] width 593 height 16
type input "147"
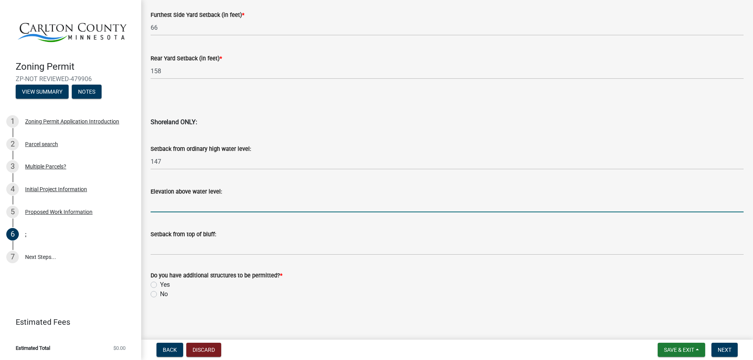
click at [168, 206] on input "Elevation above water level:" at bounding box center [447, 204] width 593 height 16
type input "12"
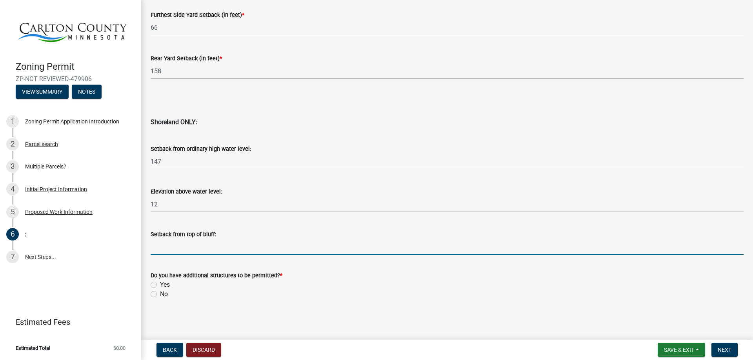
click at [164, 249] on input "Setback from top of bluff:" at bounding box center [447, 247] width 593 height 16
type input "0"
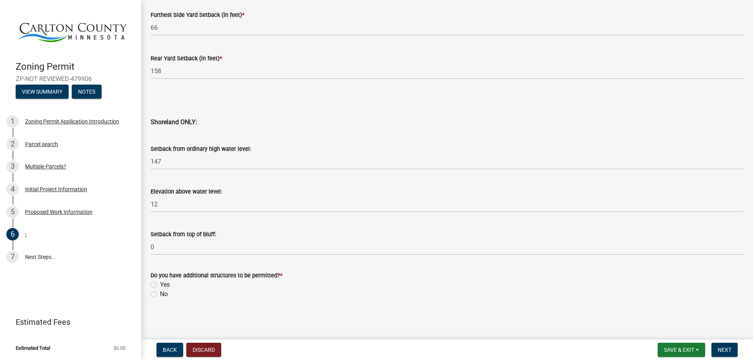
click at [160, 293] on label "No" at bounding box center [164, 294] width 8 height 9
click at [160, 293] on input "No" at bounding box center [162, 292] width 5 height 5
radio input "true"
click at [729, 353] on span "Next" at bounding box center [725, 350] width 14 height 6
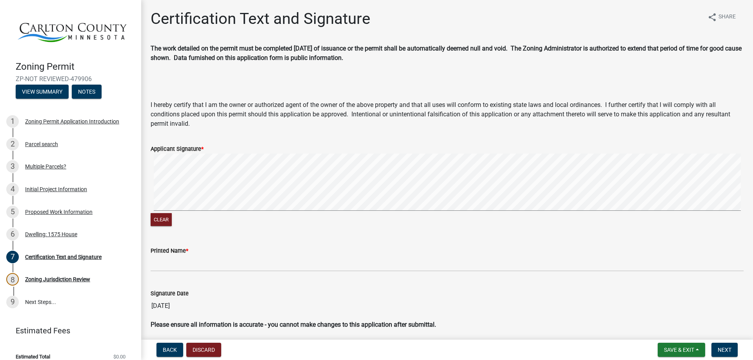
click at [149, 201] on div "Applicant Signature * Clear" at bounding box center [447, 181] width 605 height 93
click at [149, 198] on div "Applicant Signature * Clear" at bounding box center [447, 181] width 605 height 93
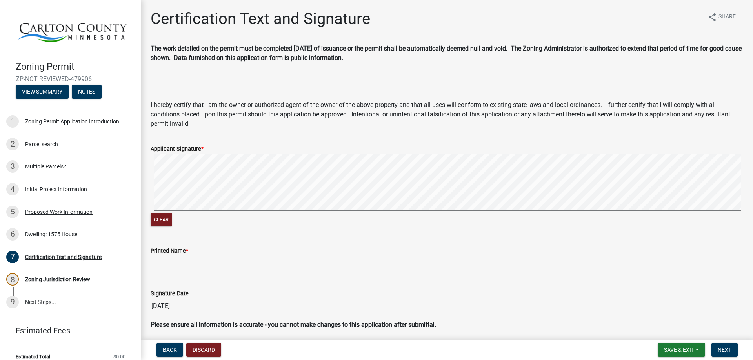
click at [192, 262] on input "Printed Name *" at bounding box center [447, 264] width 593 height 16
type input "B"
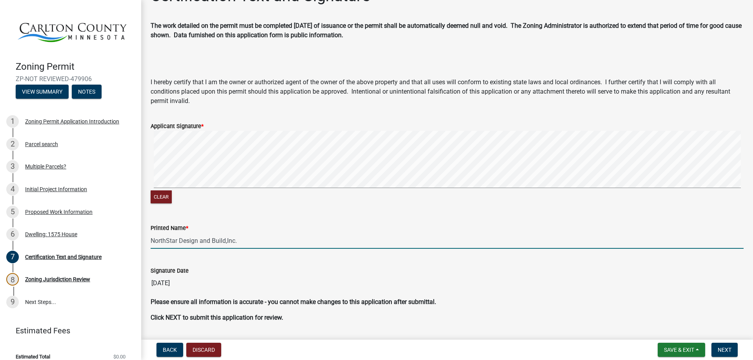
scroll to position [45, 0]
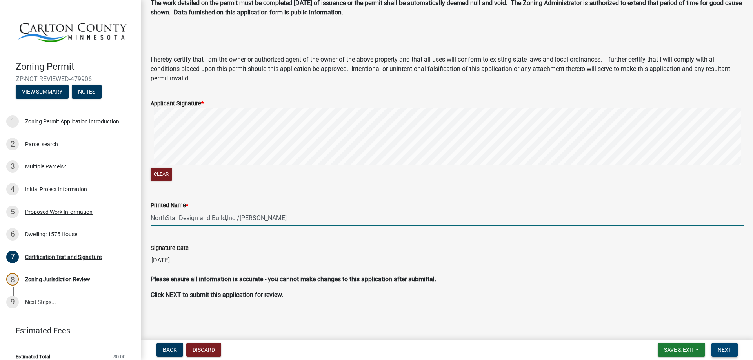
type input "NorthStar Design and Build,Inc./[PERSON_NAME]"
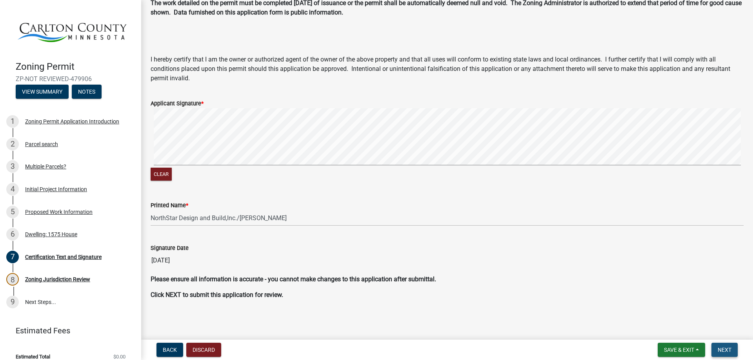
click at [727, 349] on span "Next" at bounding box center [725, 350] width 14 height 6
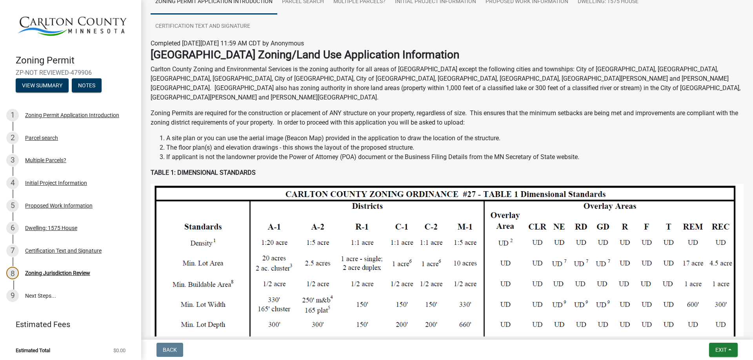
scroll to position [0, 0]
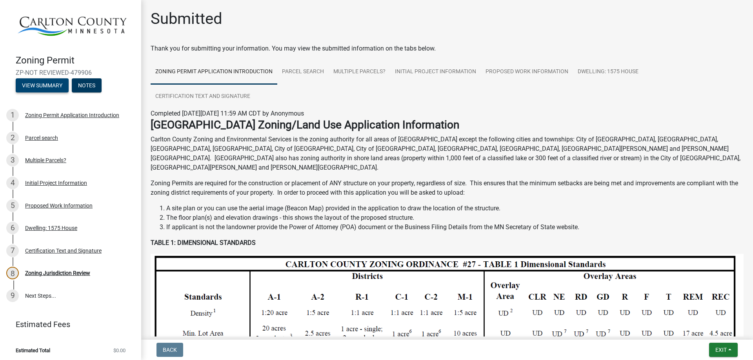
click at [44, 81] on button "View Summary" at bounding box center [42, 85] width 53 height 14
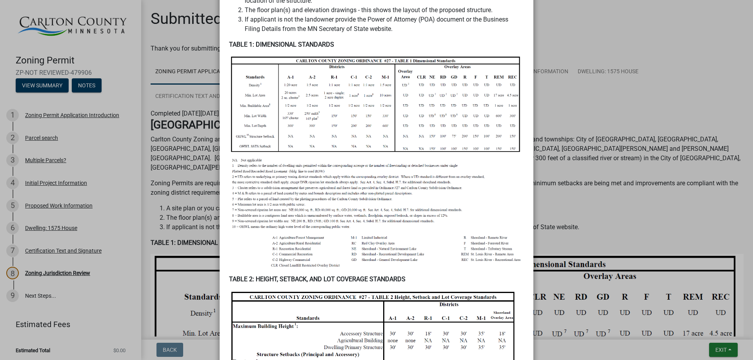
scroll to position [292, 0]
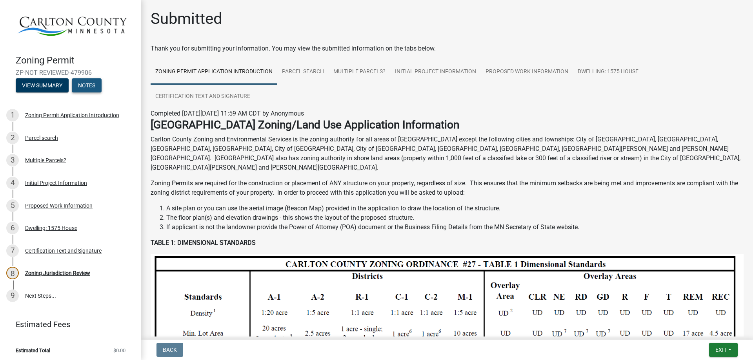
click at [90, 84] on button "Notes" at bounding box center [87, 85] width 30 height 14
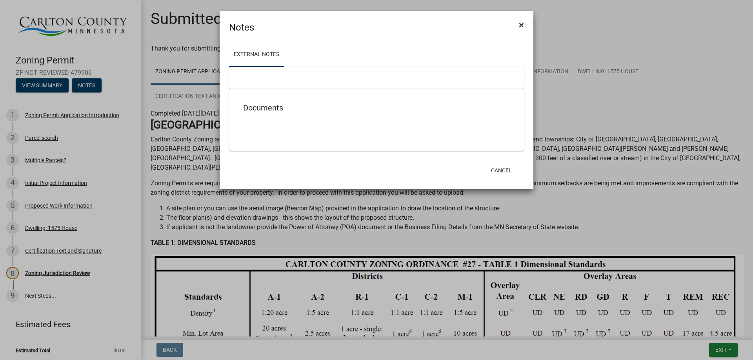
click at [520, 24] on span "×" at bounding box center [521, 25] width 5 height 11
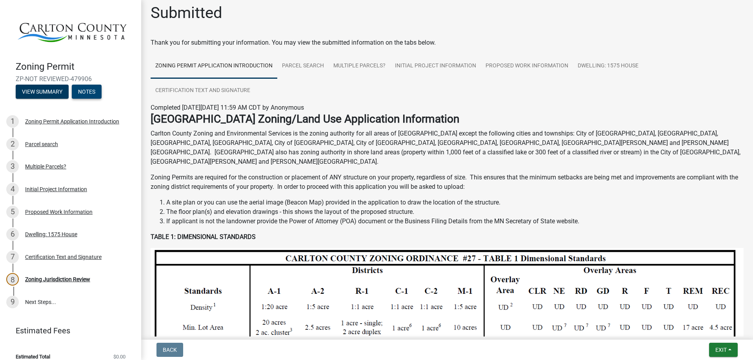
scroll to position [0, 0]
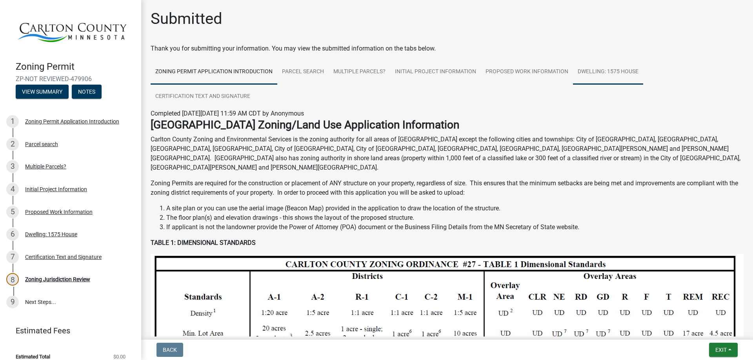
click at [618, 71] on link "Dwelling: 1575 House" at bounding box center [608, 72] width 70 height 25
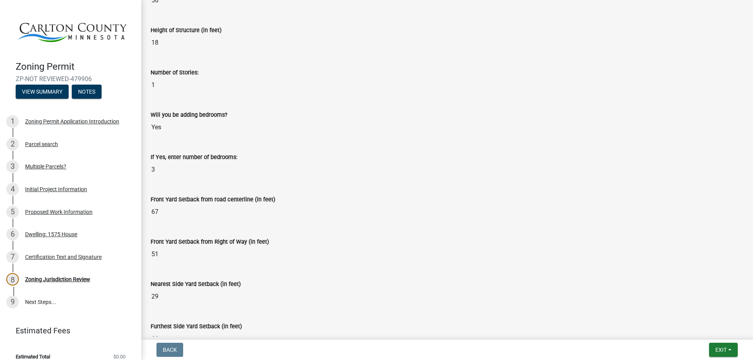
scroll to position [6, 0]
